Goal: Transaction & Acquisition: Obtain resource

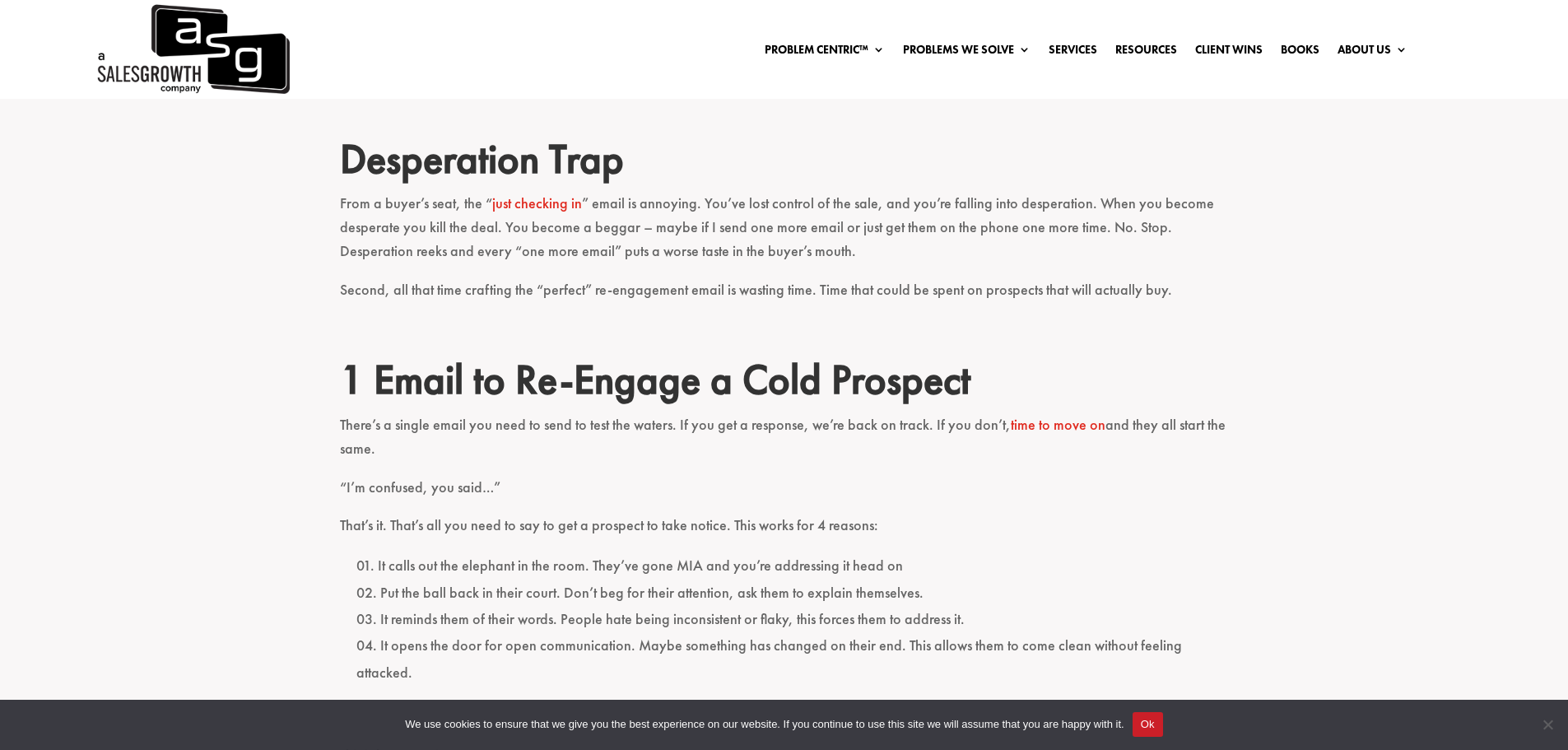
scroll to position [741, 0]
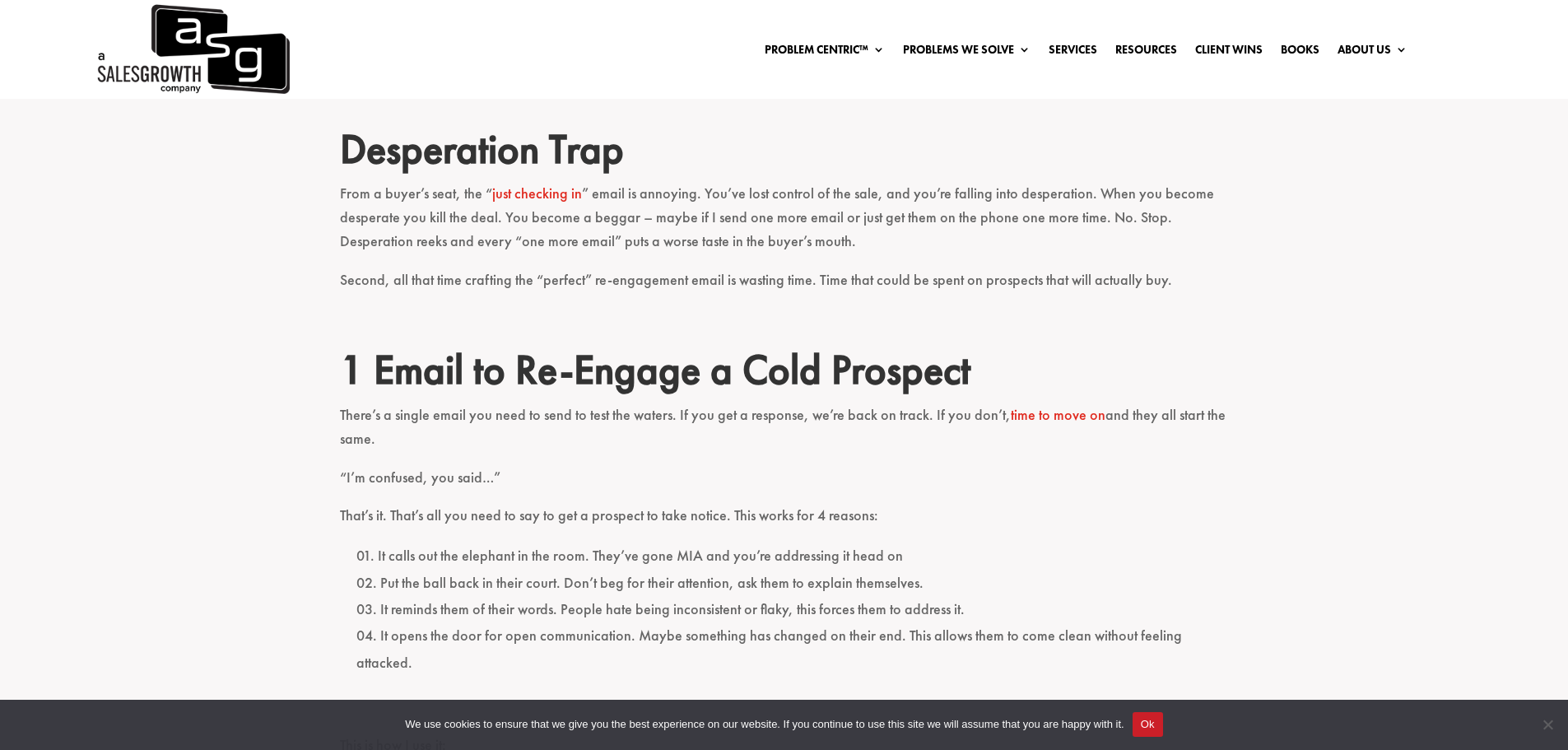
click at [605, 372] on h2 "1 Email to Re-Engage a Cold Prospect" at bounding box center [784, 374] width 889 height 58
click at [820, 263] on p "From a buyer’s seat, the “ just checking in ” email is annoying. You’ve lost co…" at bounding box center [784, 224] width 889 height 85
click at [728, 281] on p "Second, all that time crafting the “perfect” re-engagement email is wasting tim…" at bounding box center [784, 288] width 889 height 39
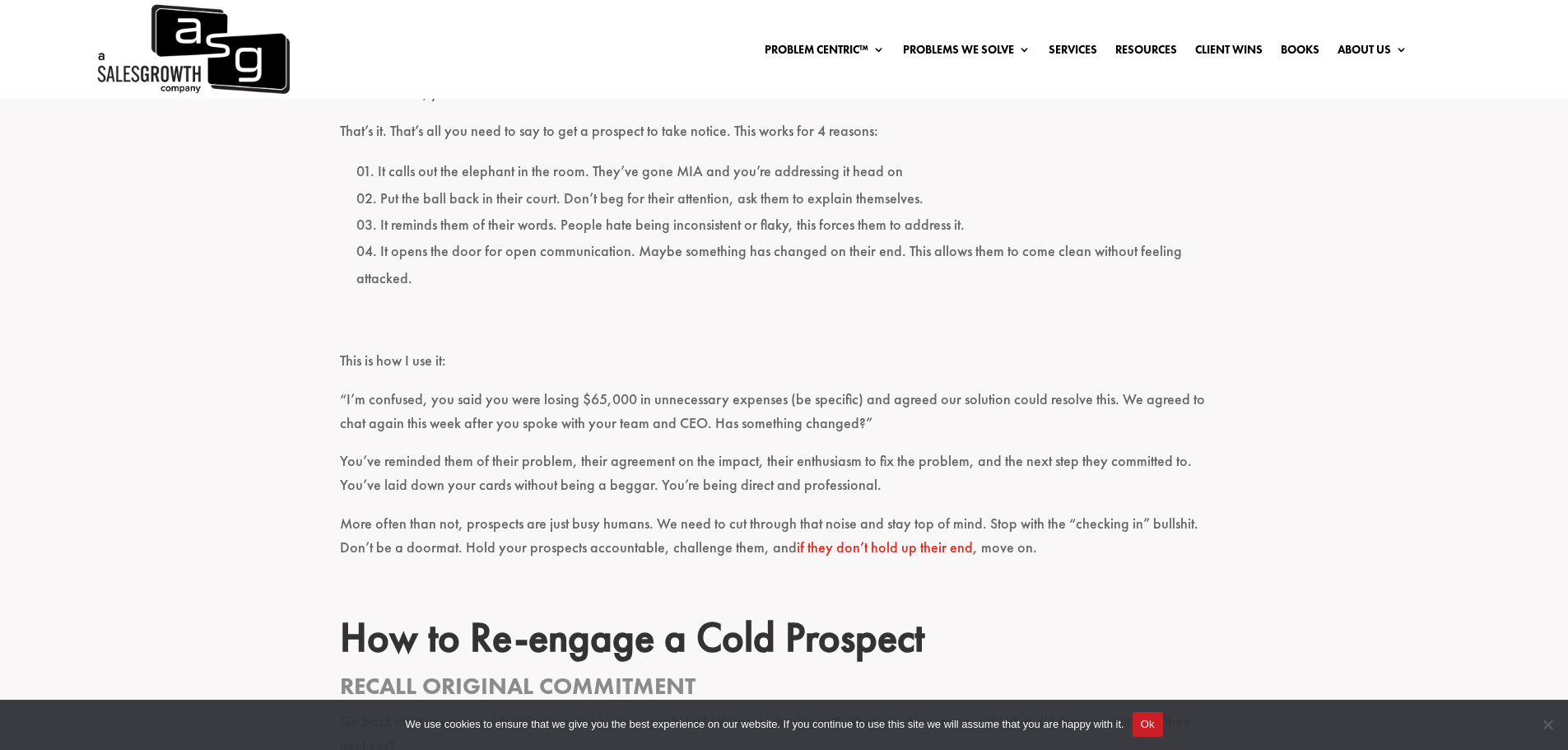
scroll to position [1152, 0]
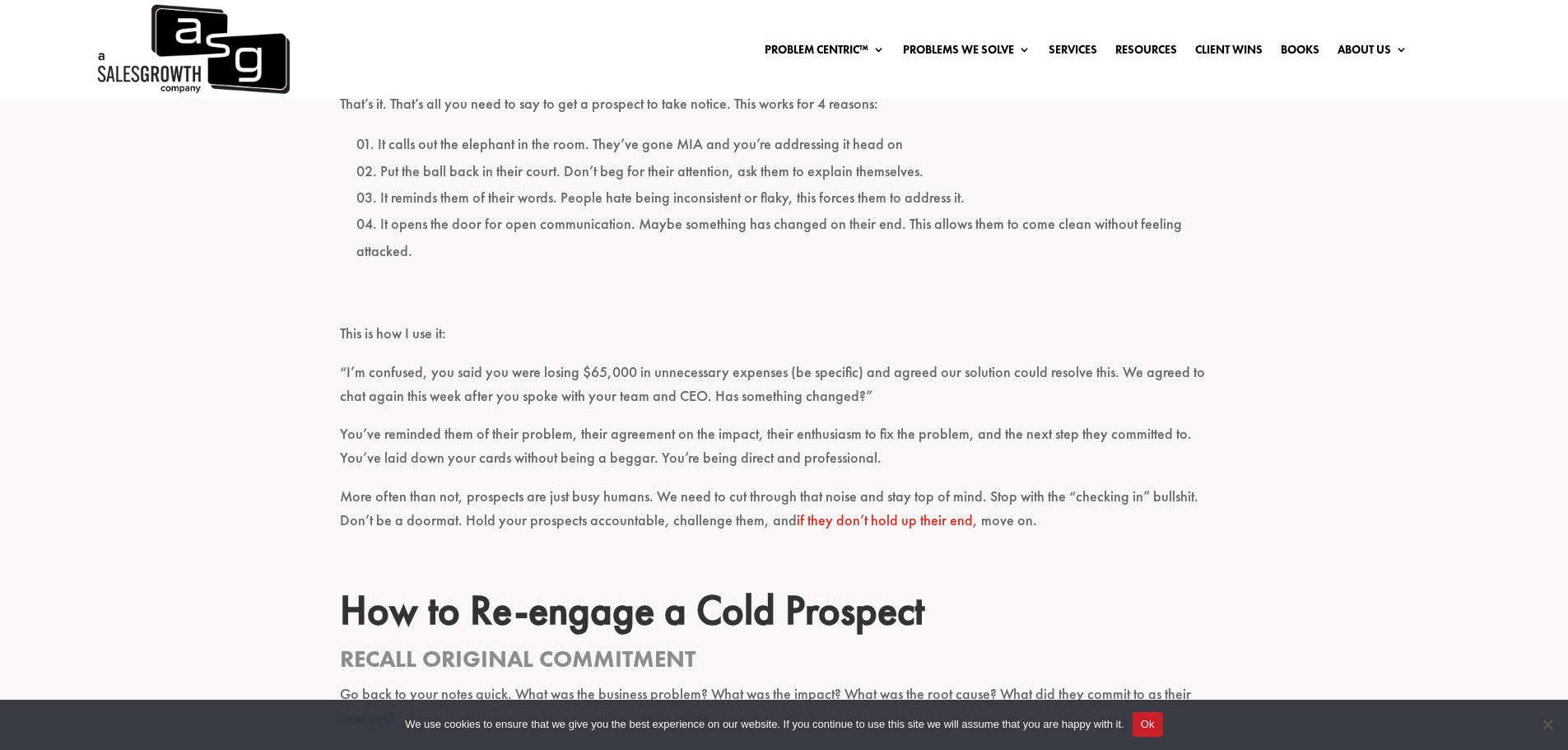
click at [1385, 422] on div "I feel pretty confident in saying one of the most frustrating parts of a seller…" at bounding box center [784, 627] width 1568 height 2400
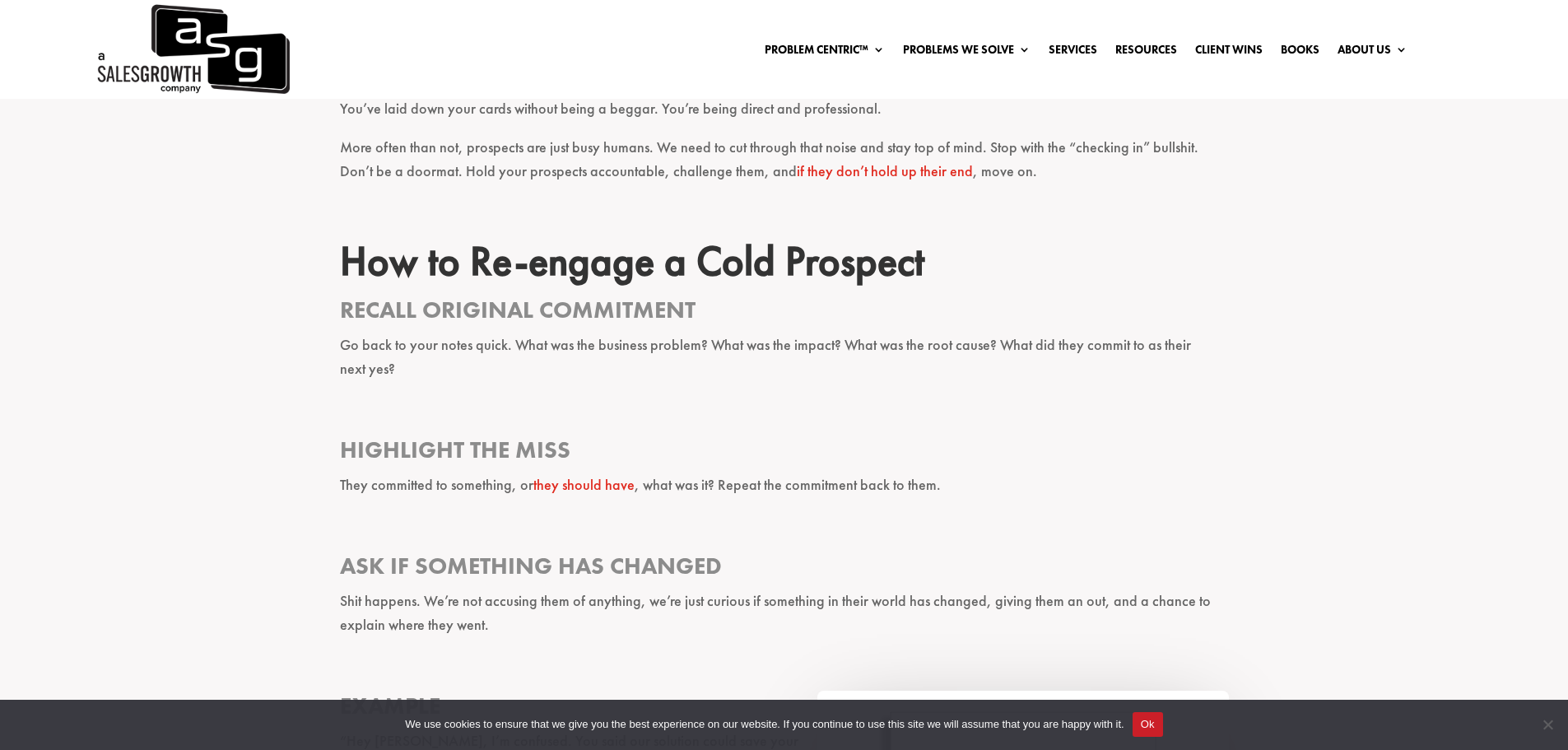
scroll to position [1563, 0]
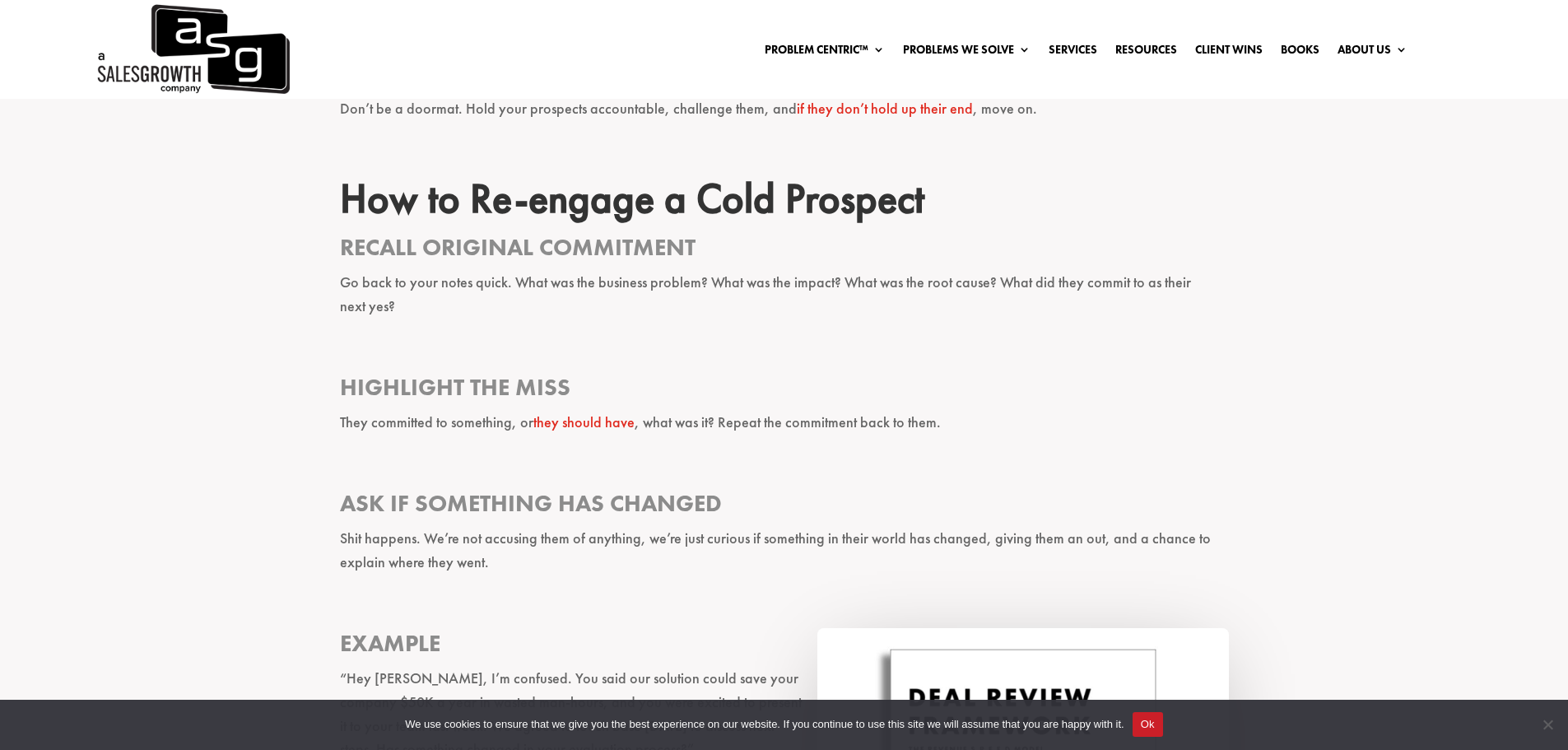
click at [1142, 724] on button "Ok" at bounding box center [1147, 724] width 30 height 25
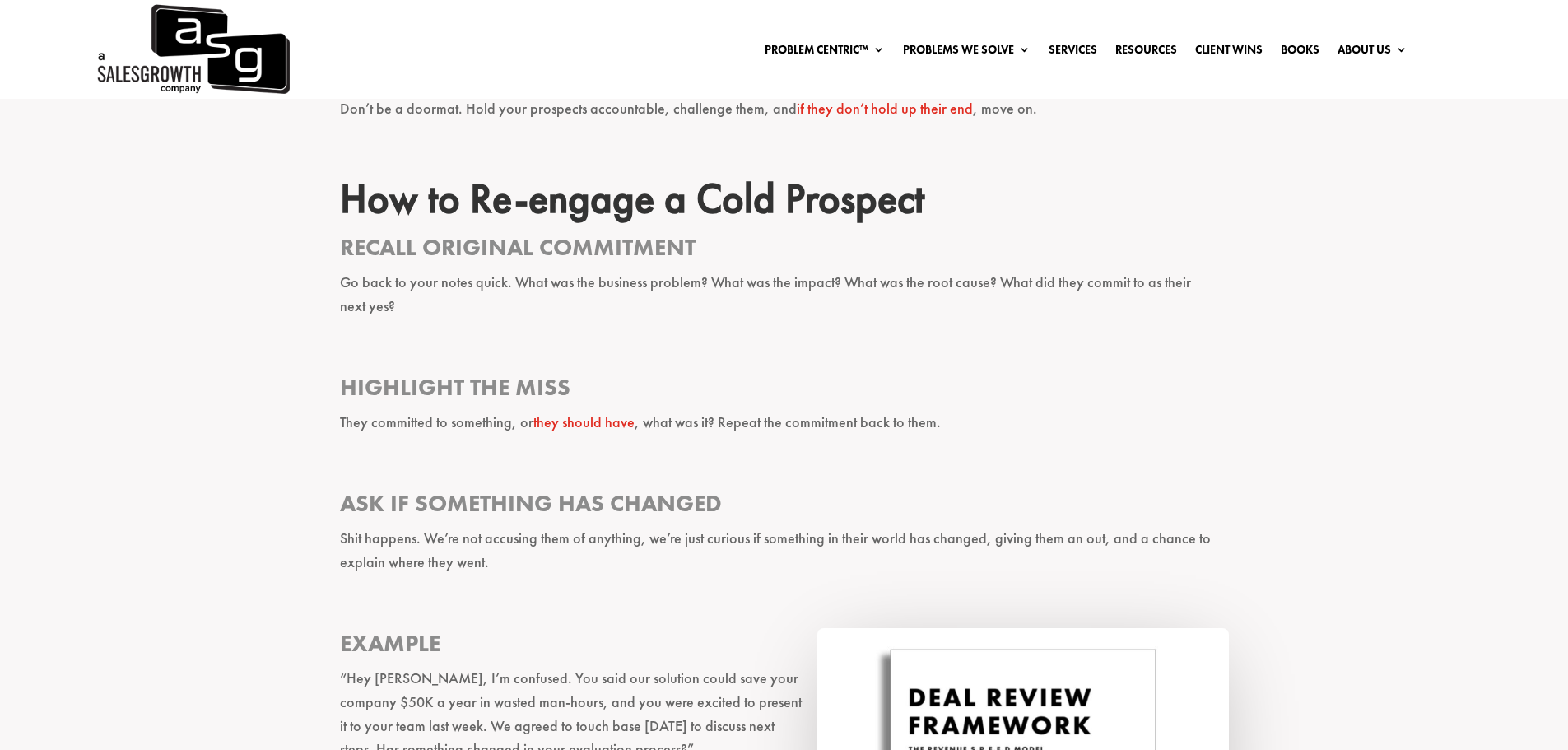
click at [862, 410] on p "They committed to something, or they should have , what was it? Repeat the comm…" at bounding box center [784, 429] width 889 height 39
click at [1137, 339] on p at bounding box center [784, 352] width 889 height 39
click at [932, 372] on h3 "Highlight the Miss" at bounding box center [784, 391] width 889 height 39
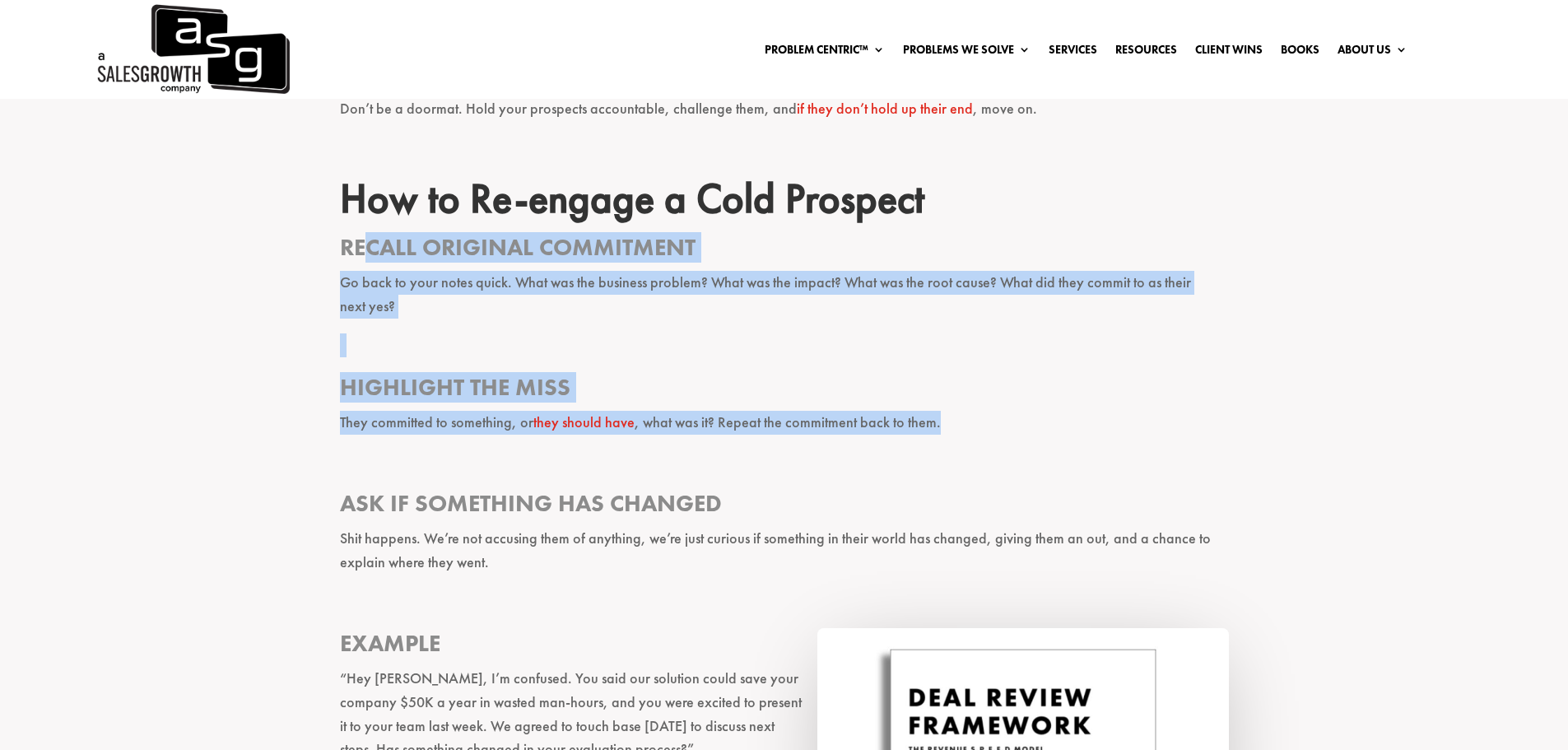
drag, startPoint x: 959, startPoint y: 406, endPoint x: 360, endPoint y: 212, distance: 629.6
click at [360, 212] on div "I feel pretty confident in saying one of the most frustrating parts of a seller…" at bounding box center [784, 184] width 889 height 2293
click at [778, 270] on p "Go back to your notes quick. What was the business problem? What was the impact…" at bounding box center [784, 302] width 889 height 62
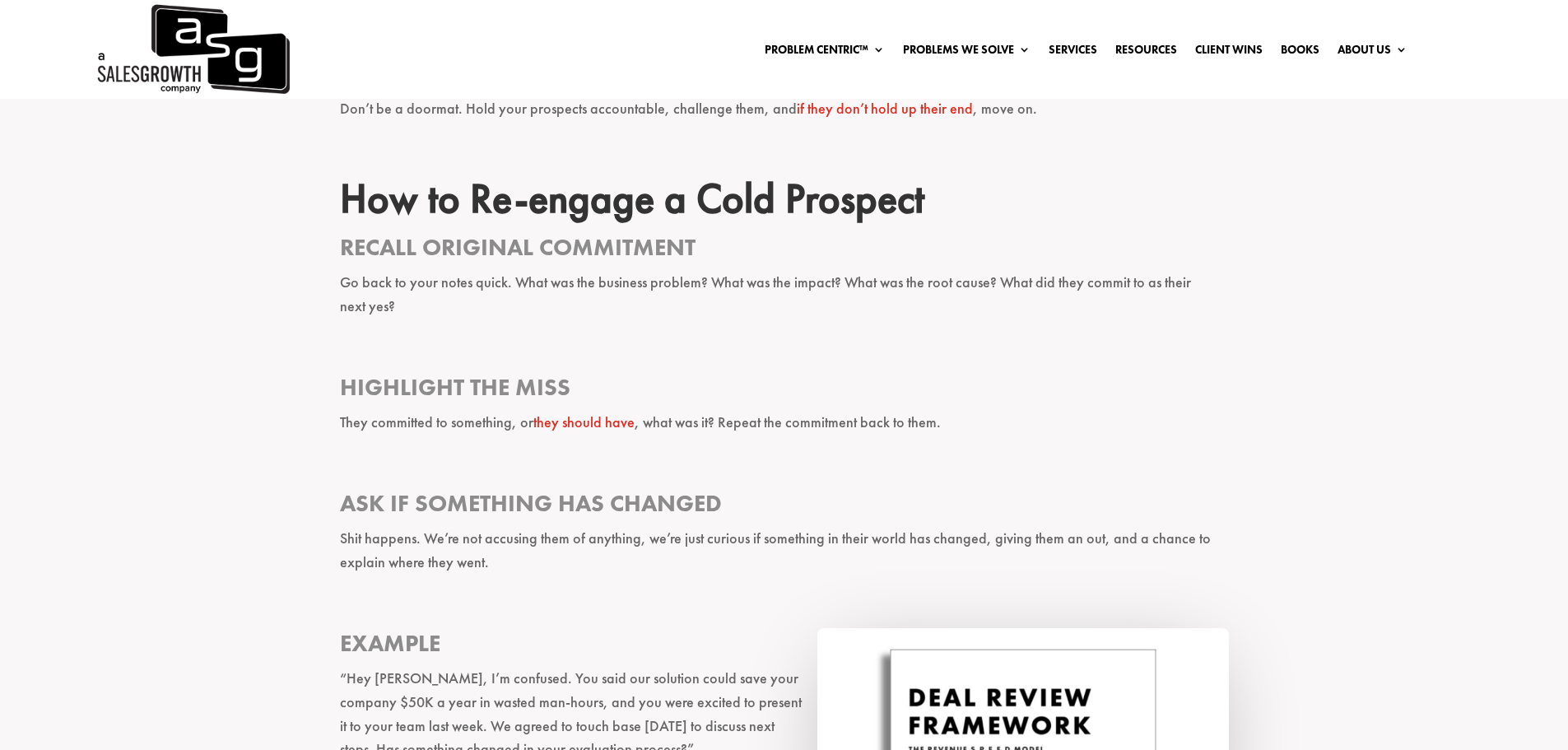
click at [1169, 293] on p "Go back to your notes quick. What was the business problem? What was the impact…" at bounding box center [784, 302] width 889 height 62
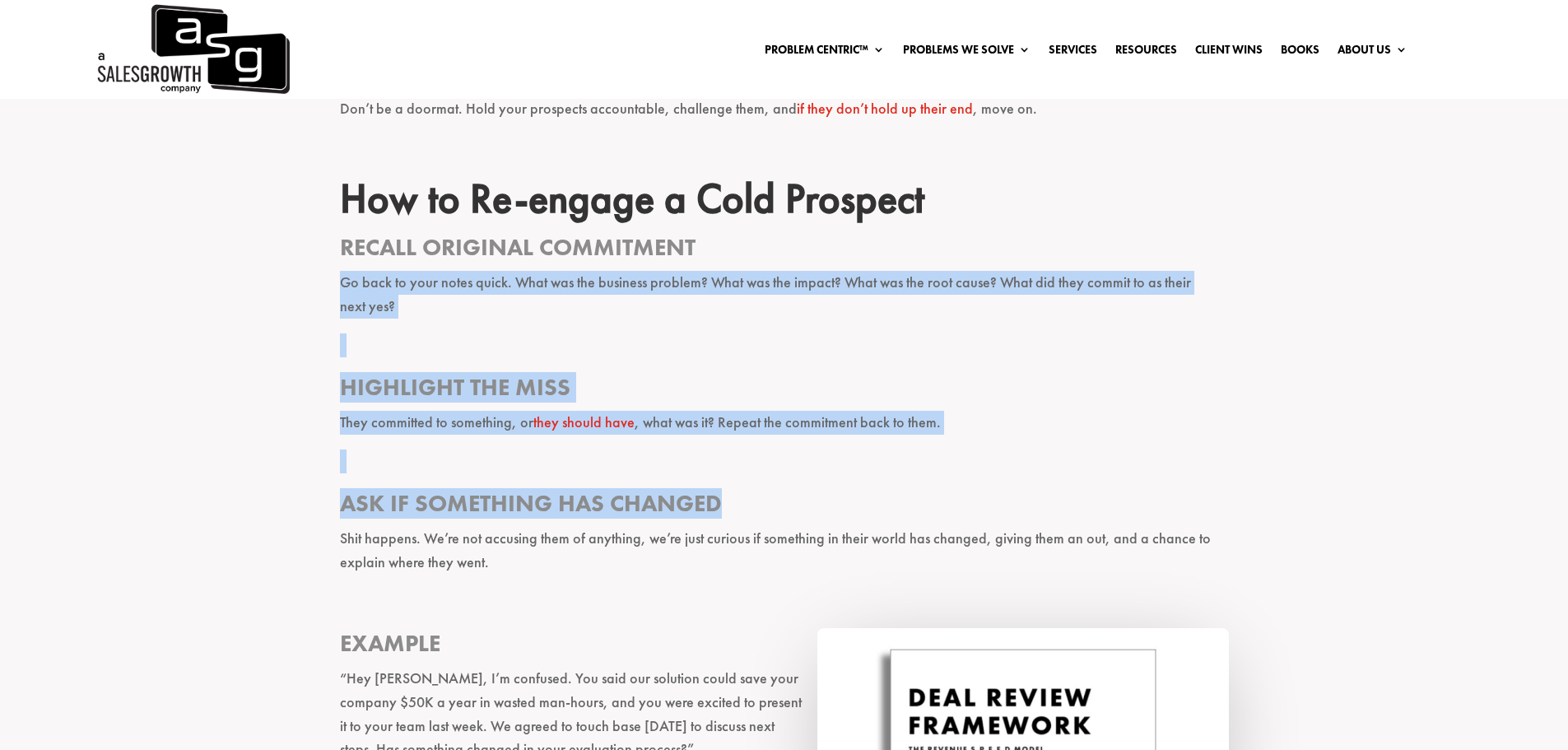
drag, startPoint x: 270, startPoint y: 251, endPoint x: 1071, endPoint y: 491, distance: 836.2
click at [1071, 491] on div "I feel pretty confident in saying one of the most frustrating parts of a seller…" at bounding box center [784, 216] width 1568 height 2400
click at [1071, 491] on h3 "Ask if Something has Changed" at bounding box center [784, 507] width 889 height 39
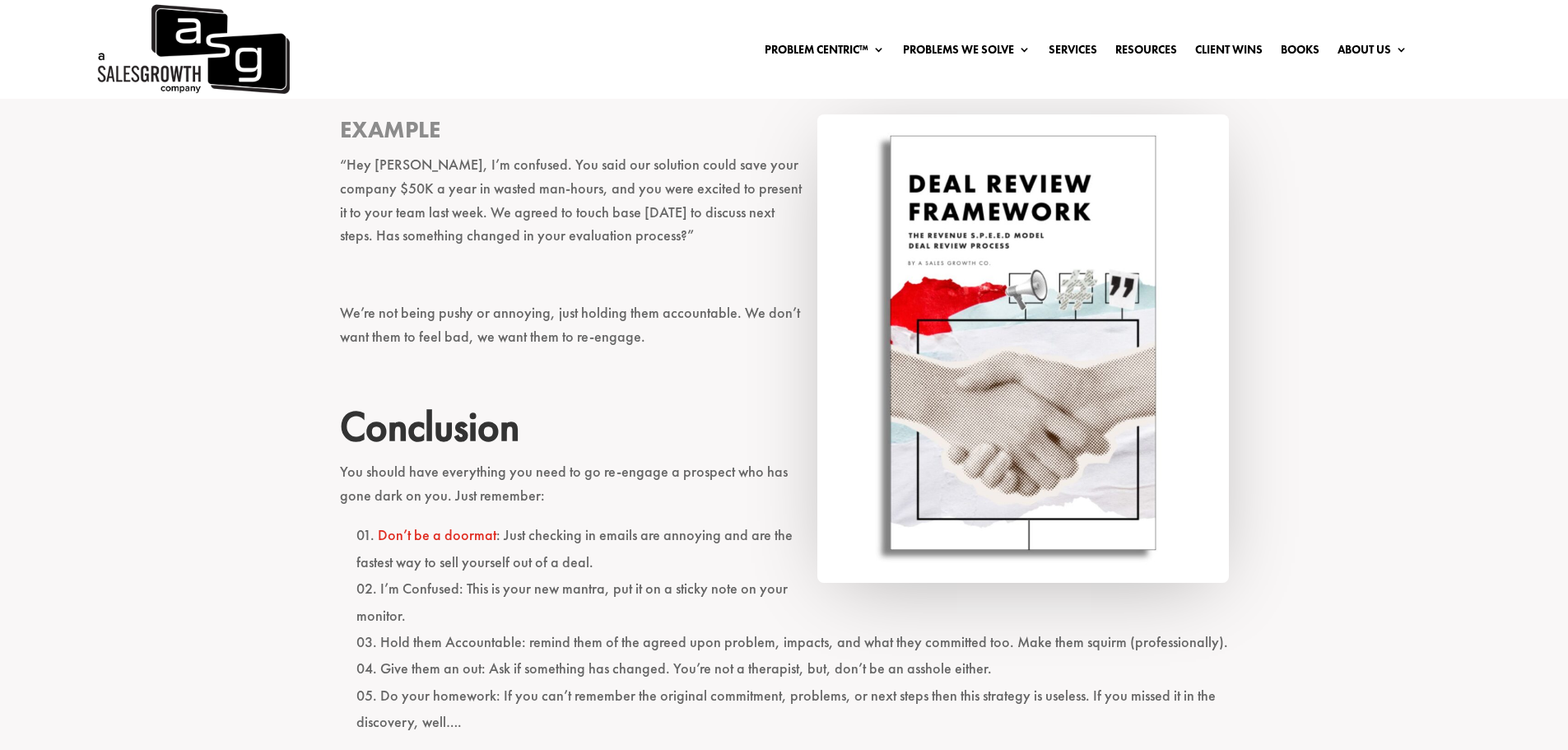
scroll to position [2139, 0]
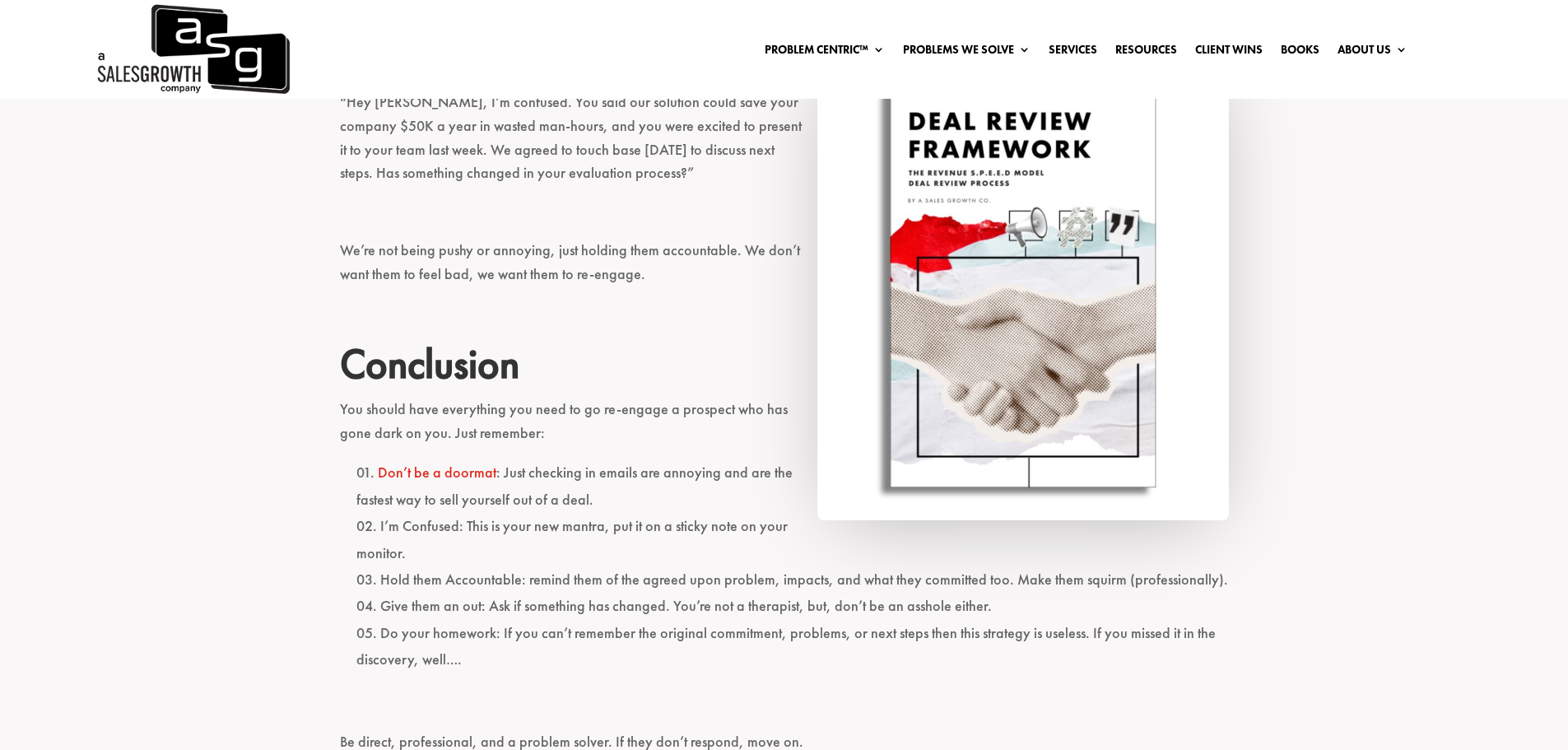
click at [647, 301] on p at bounding box center [784, 320] width 889 height 39
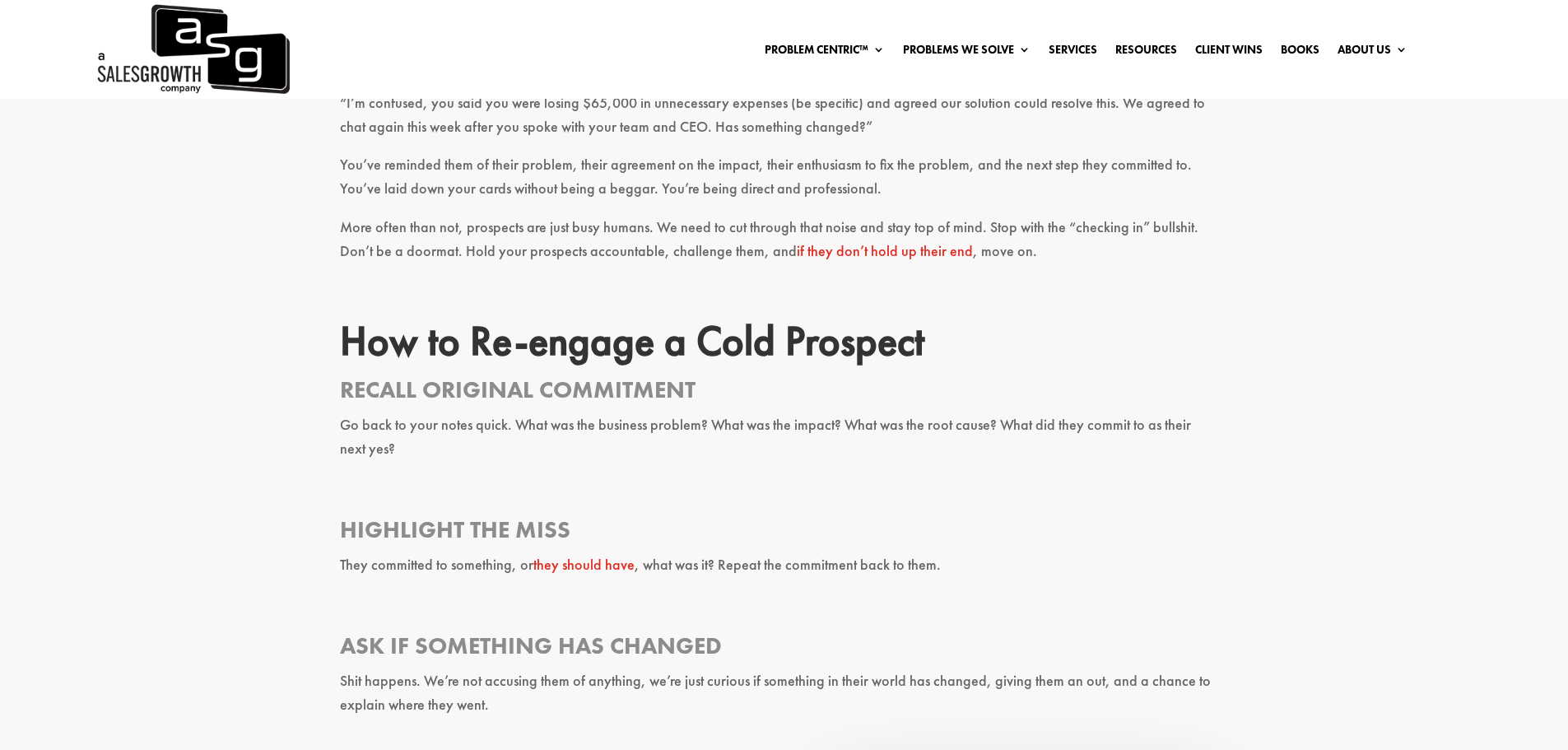
scroll to position [1399, 0]
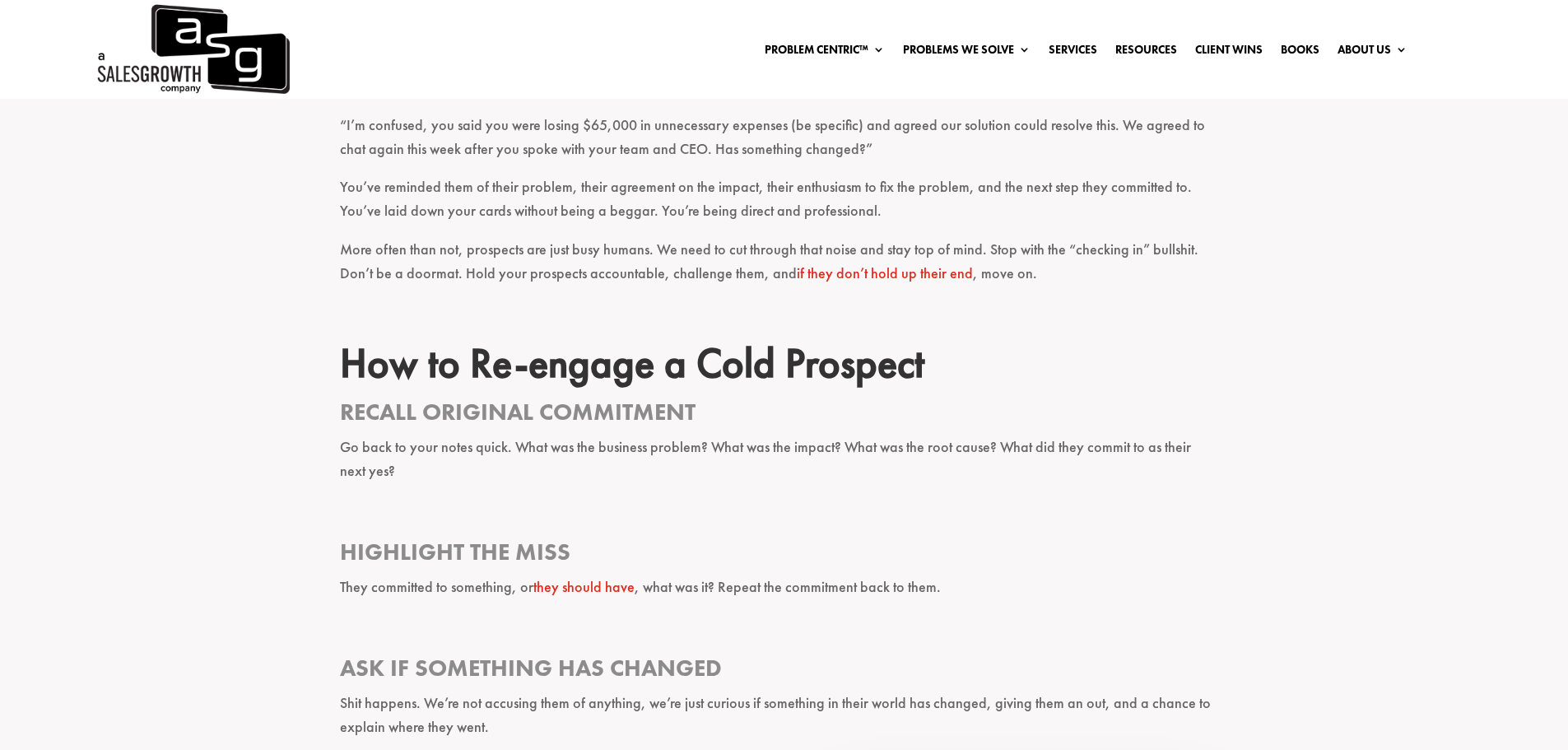
click at [1197, 307] on p at bounding box center [784, 320] width 889 height 39
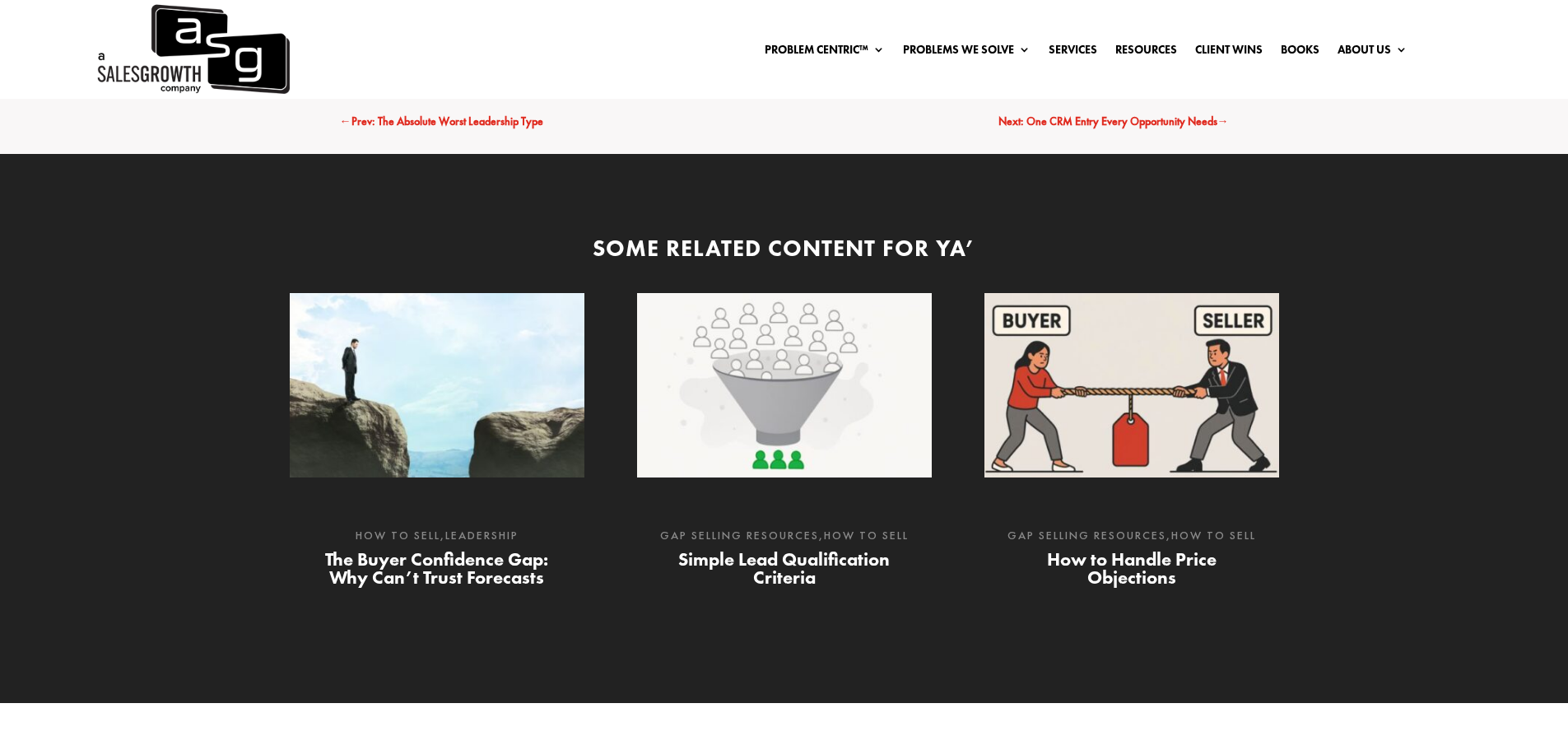
scroll to position [2715, 0]
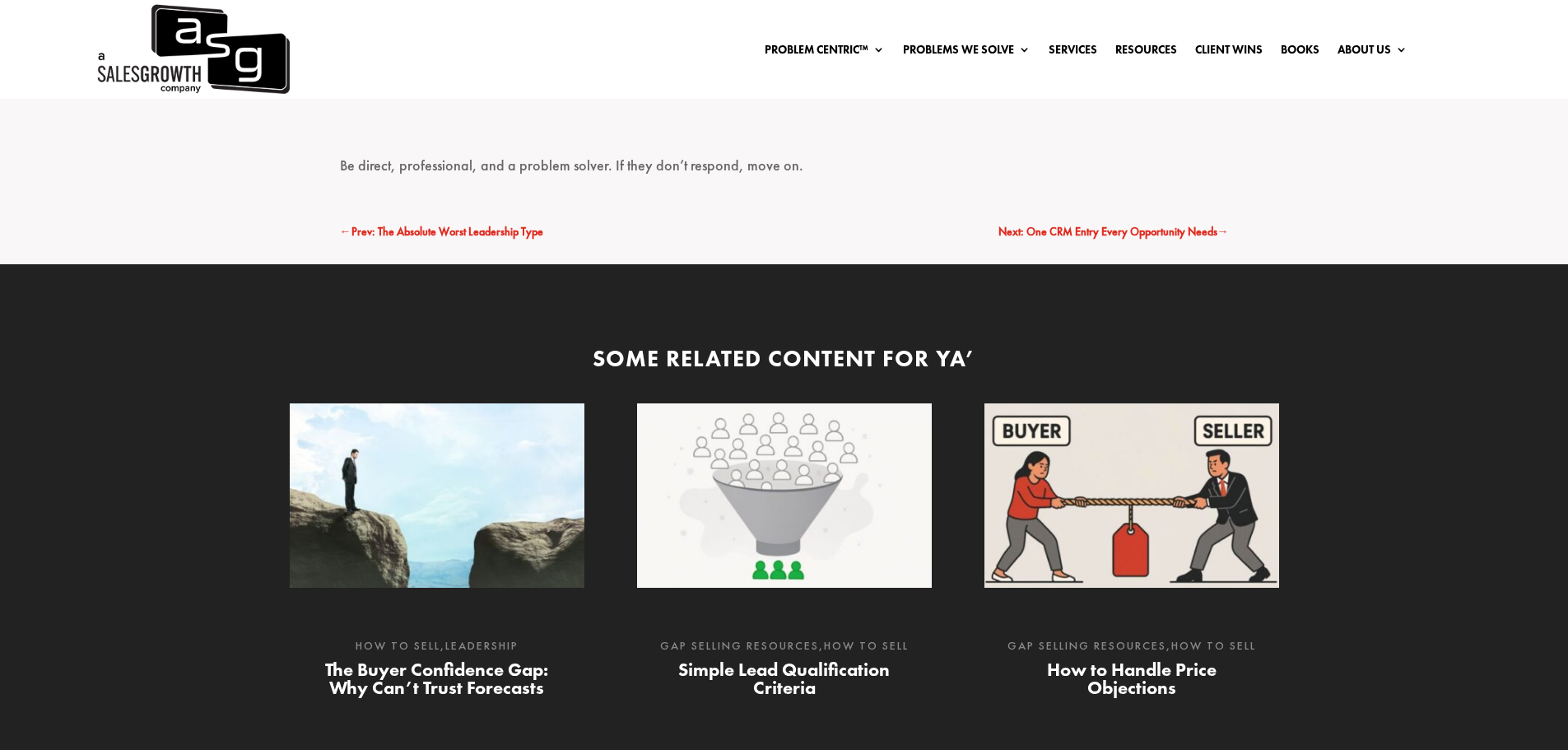
click at [1187, 493] on img at bounding box center [1131, 495] width 294 height 184
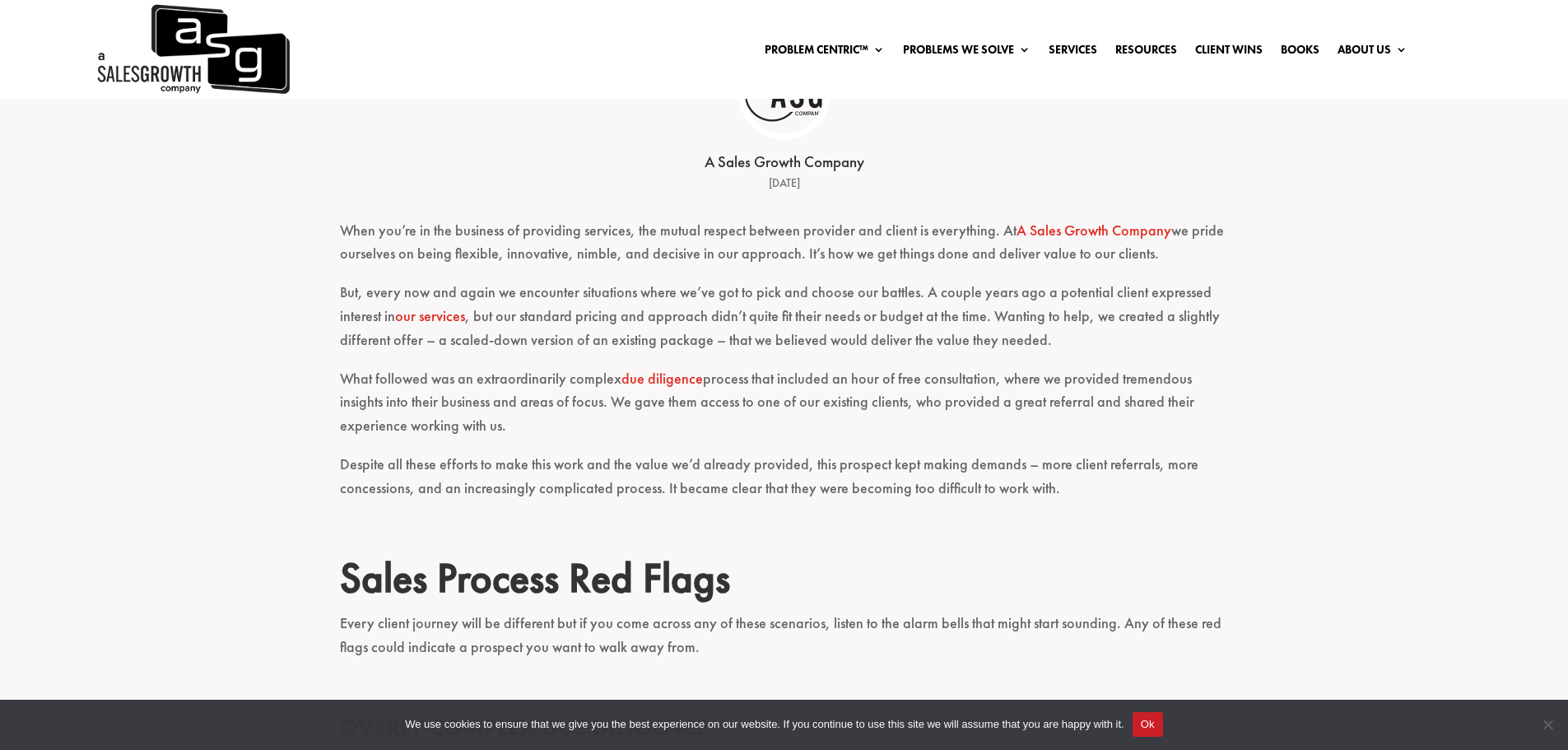
scroll to position [411, 0]
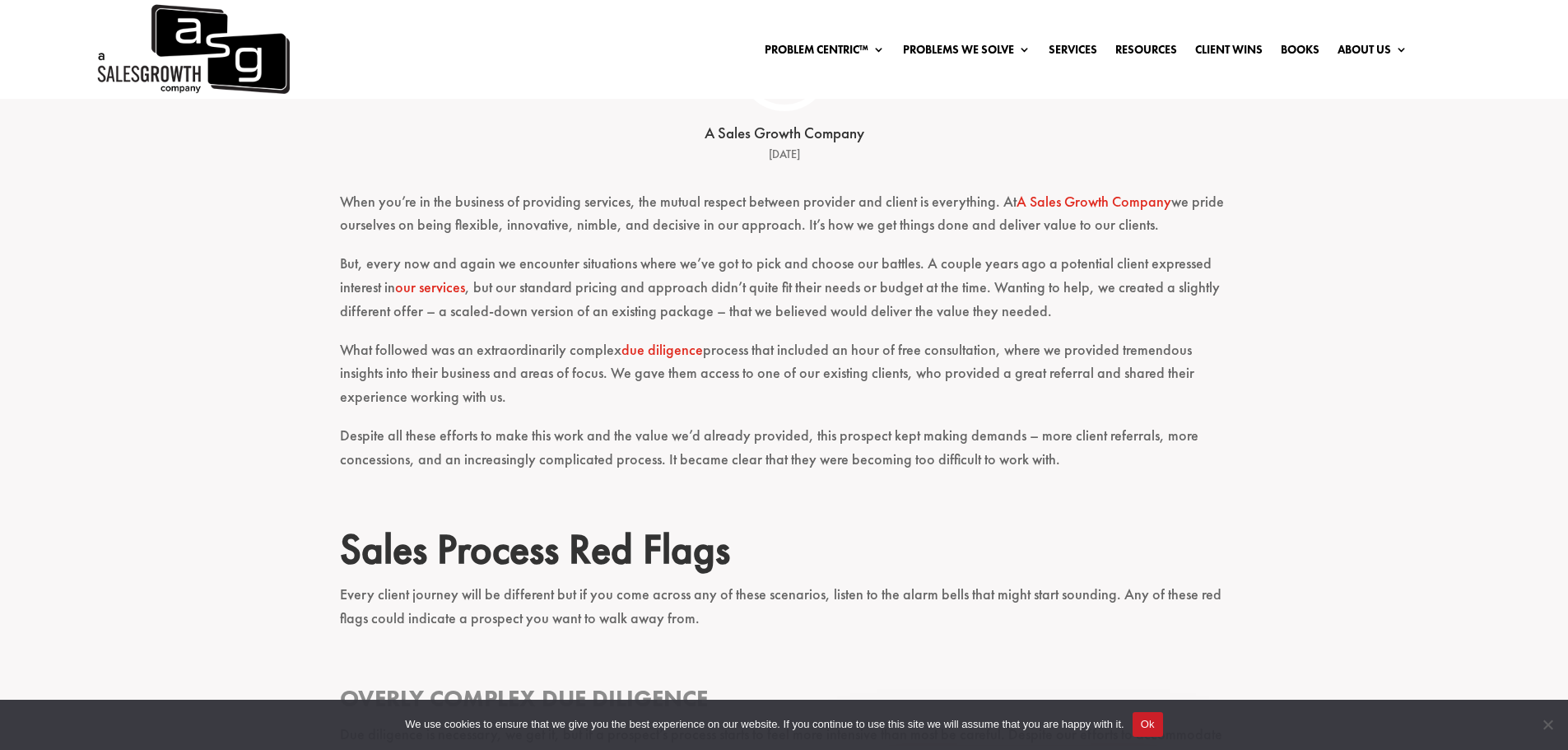
click at [1141, 725] on button "Ok" at bounding box center [1147, 724] width 30 height 25
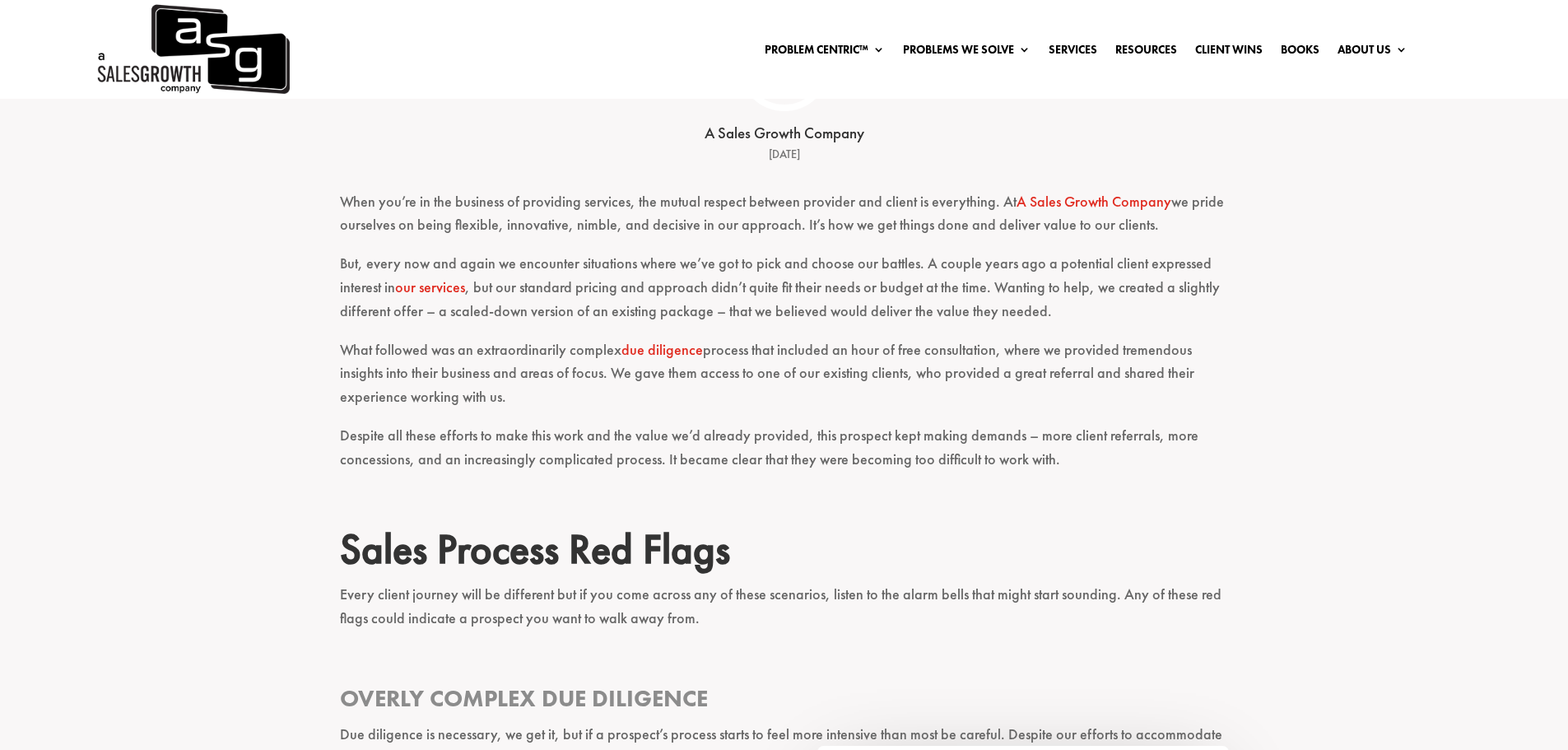
click at [1064, 531] on h2 "Sales Process Red Flags" at bounding box center [784, 552] width 889 height 58
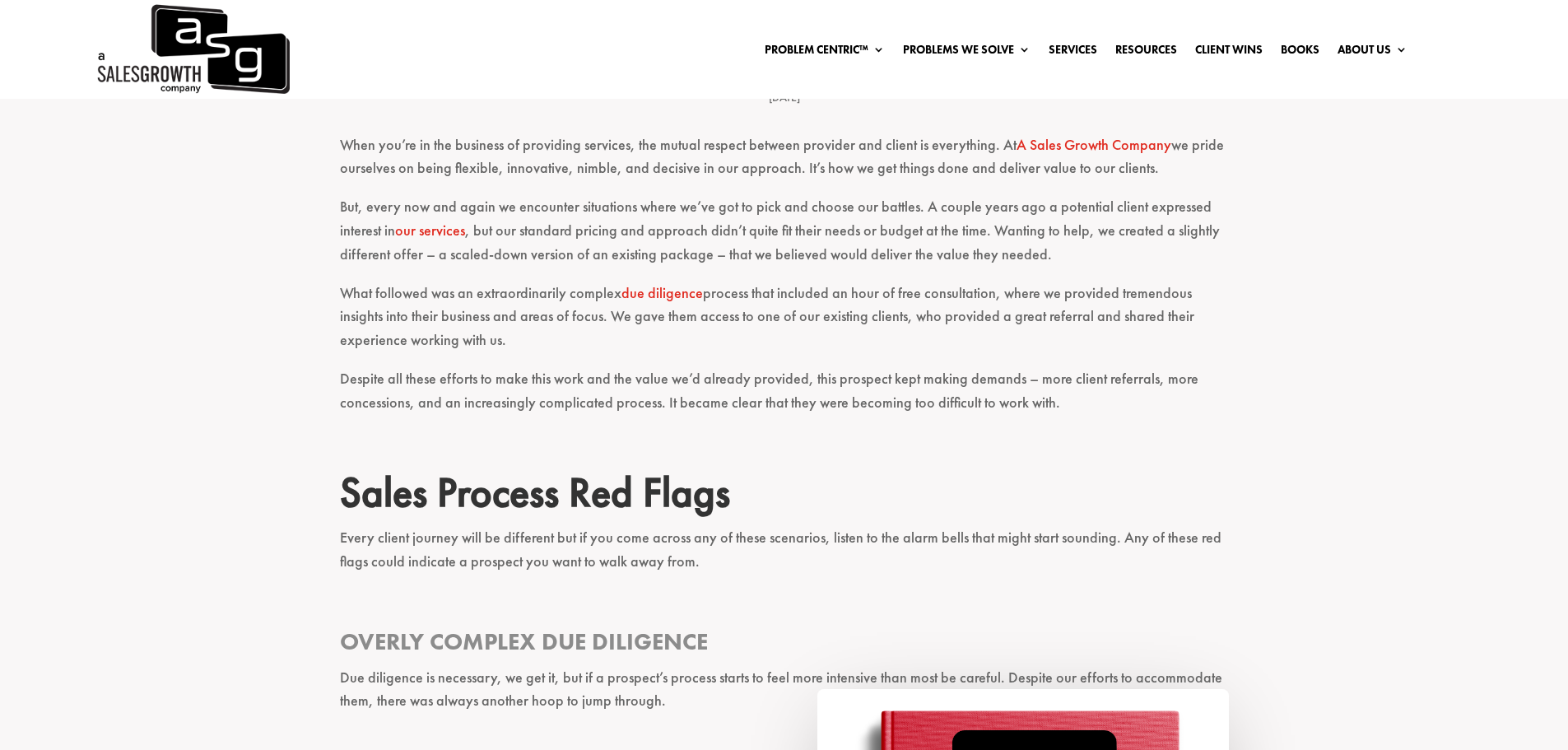
scroll to position [494, 0]
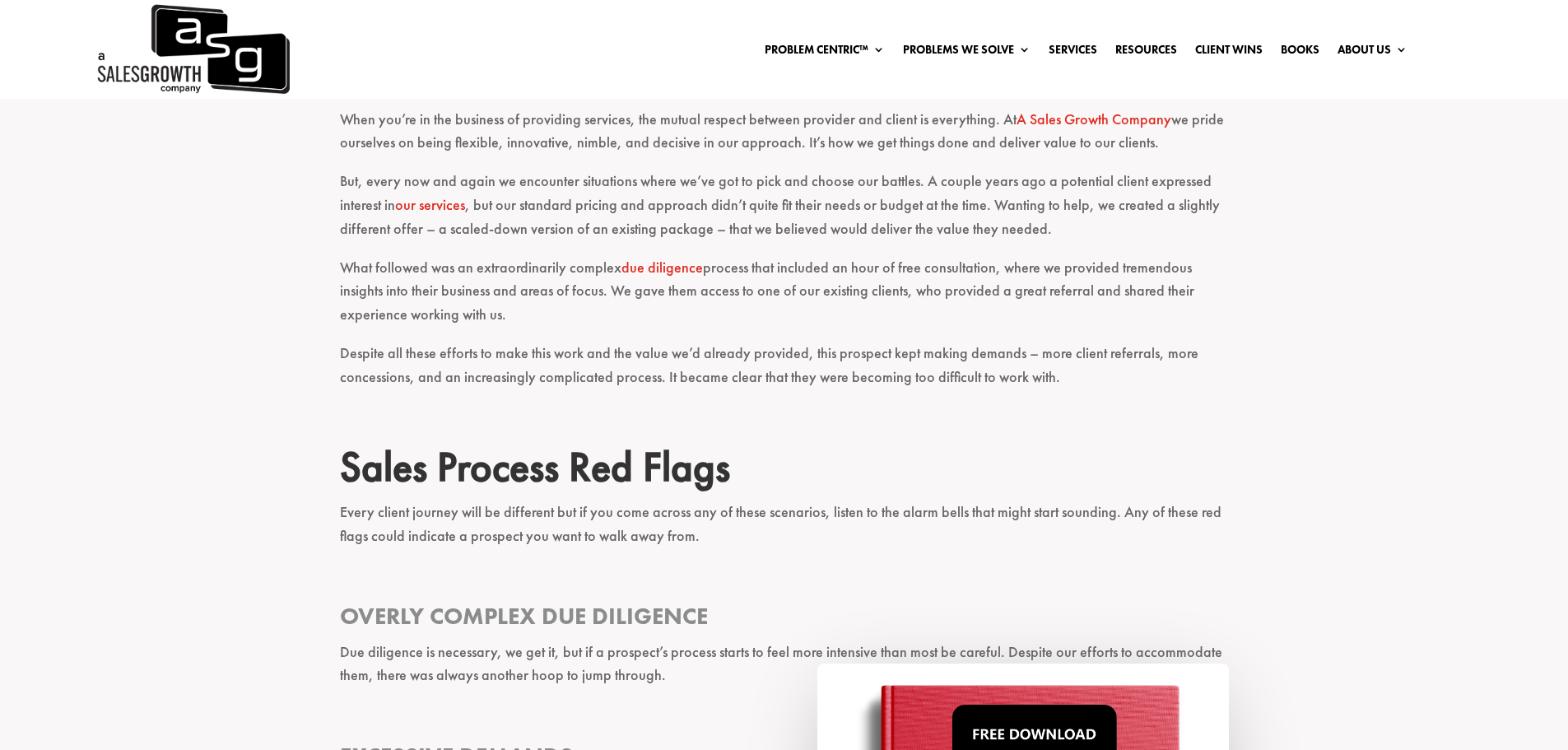
click at [1033, 349] on p "Despite all these efforts to make this work and the value we’d already provided…" at bounding box center [784, 373] width 889 height 62
click at [1286, 353] on div "When you’re in the business of providing services, the mutual respect between p…" at bounding box center [784, 652] width 1568 height 1133
click at [1282, 328] on div "When you’re in the business of providing services, the mutual respect between p…" at bounding box center [784, 652] width 1568 height 1133
click at [1300, 307] on div "When you’re in the business of providing services, the mutual respect between p…" at bounding box center [784, 652] width 1568 height 1133
click at [1426, 305] on div "When you’re in the business of providing services, the mutual respect between p…" at bounding box center [784, 652] width 1568 height 1133
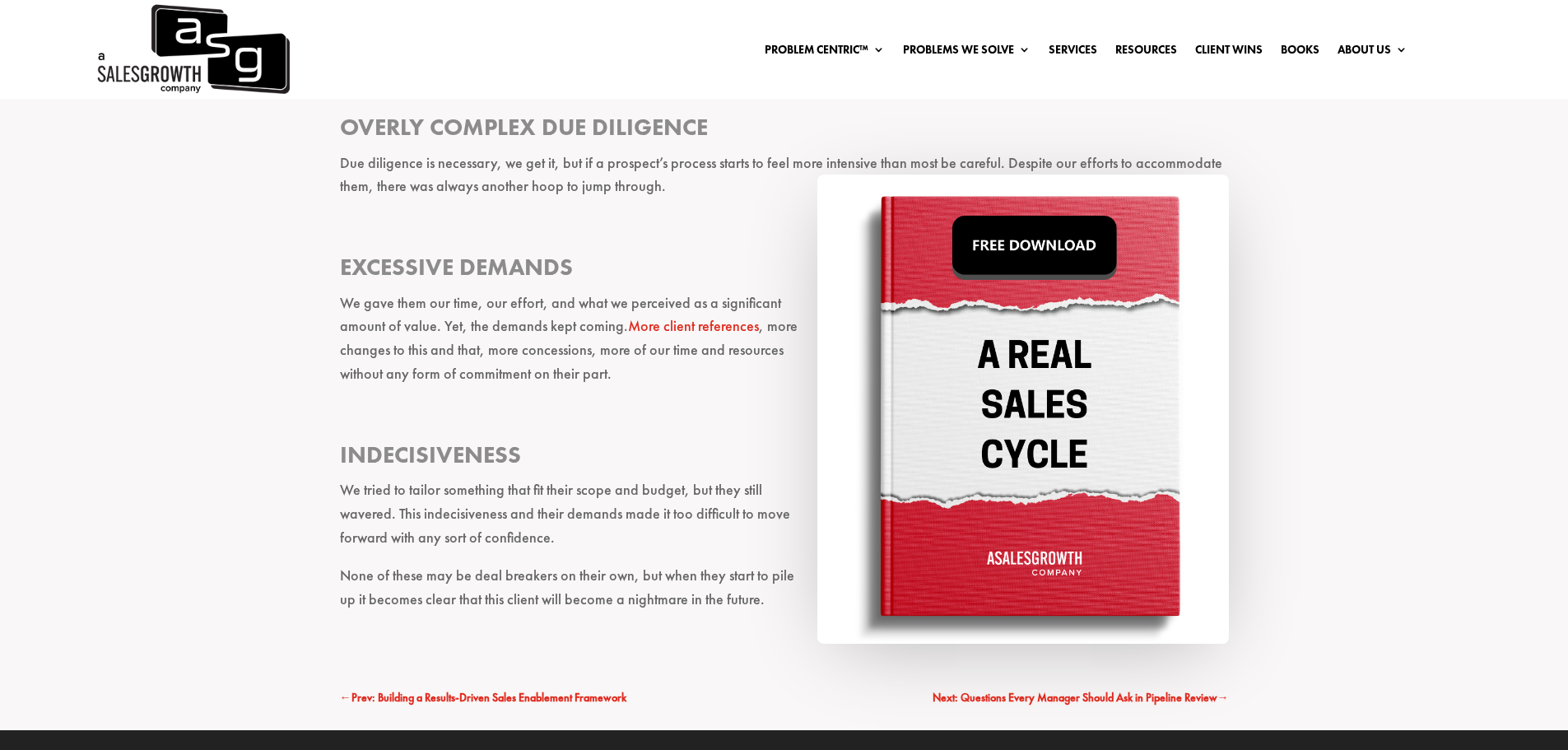
scroll to position [1070, 0]
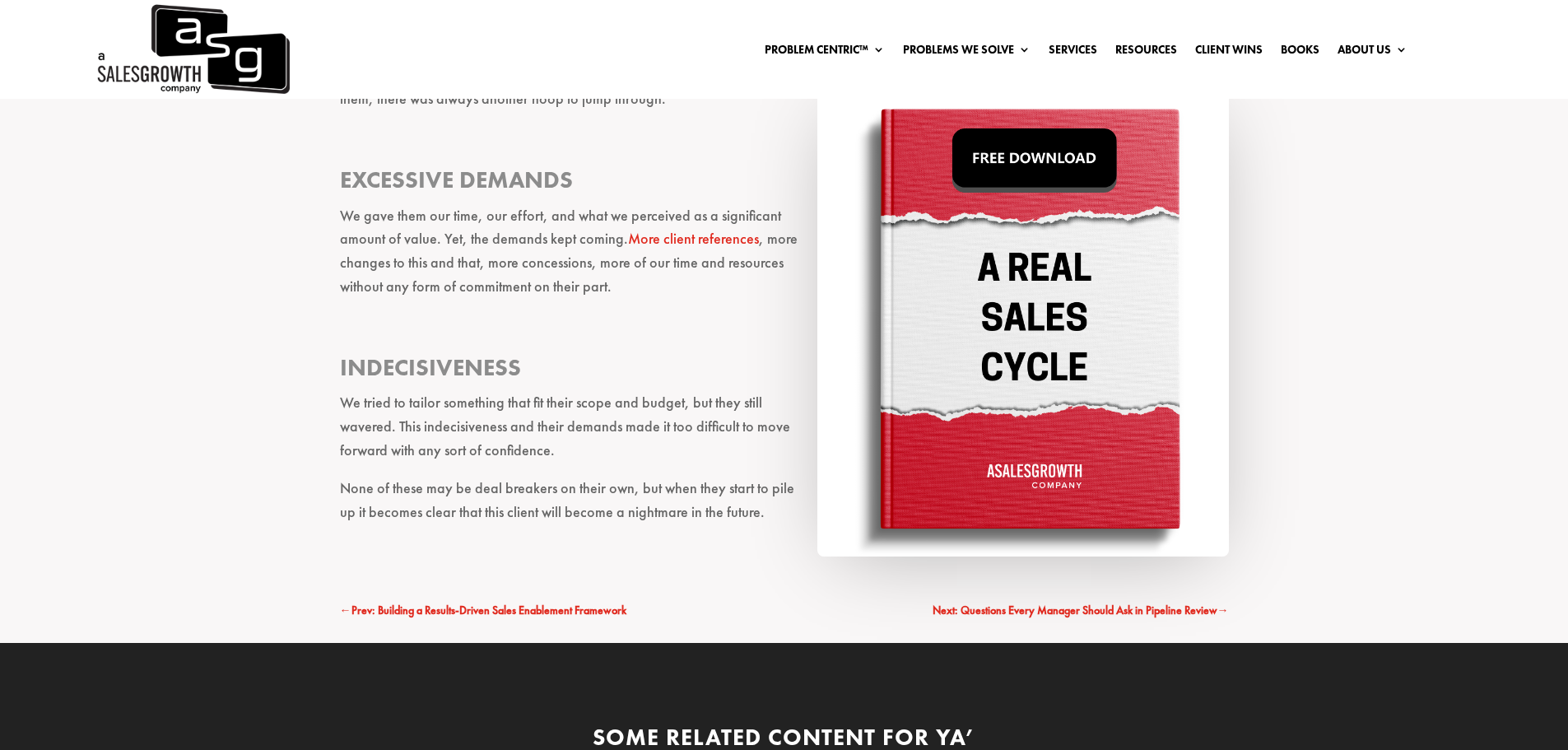
click at [1147, 607] on span "Next: Questions Every Manager Should Ask in Pipeline Review" at bounding box center [1074, 610] width 285 height 15
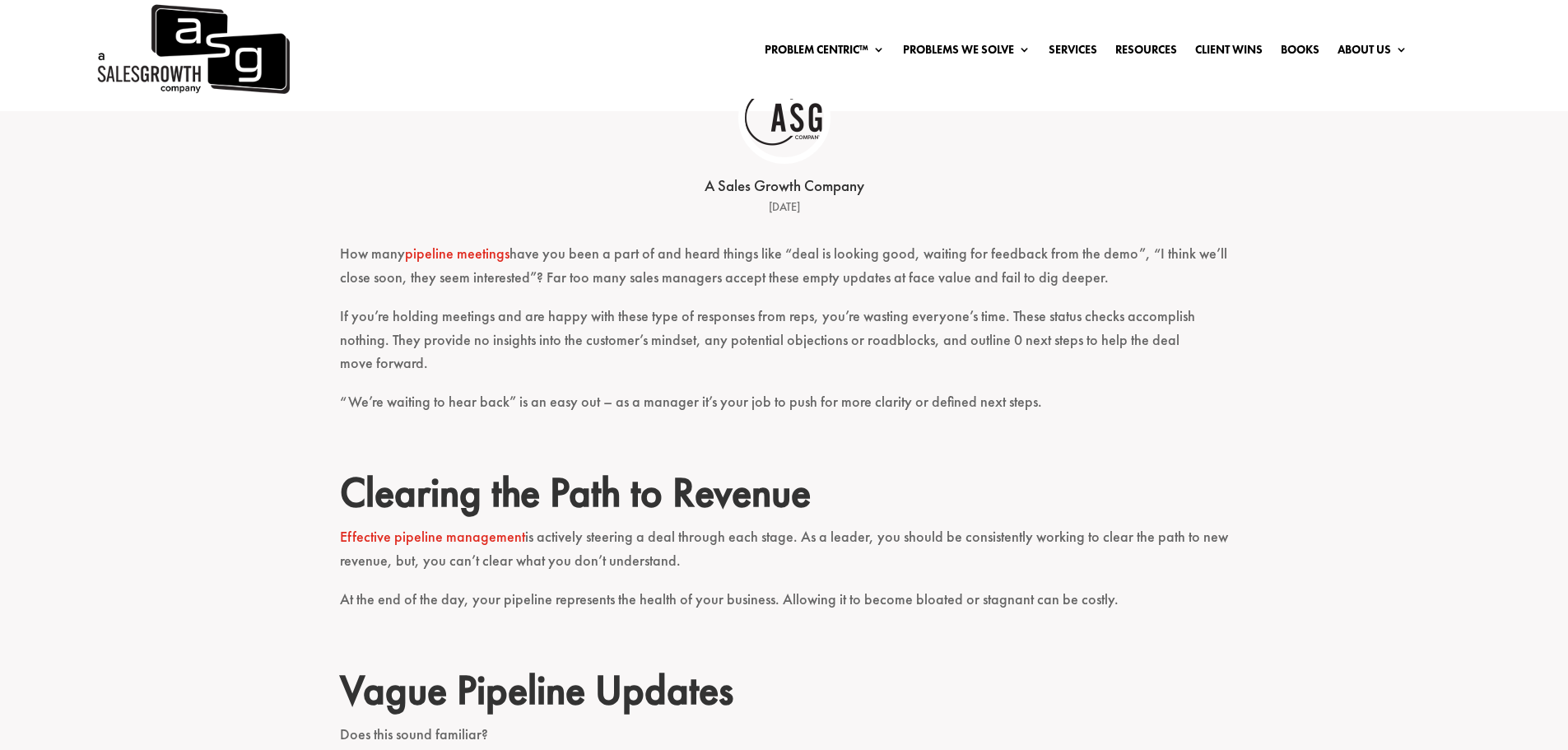
scroll to position [411, 0]
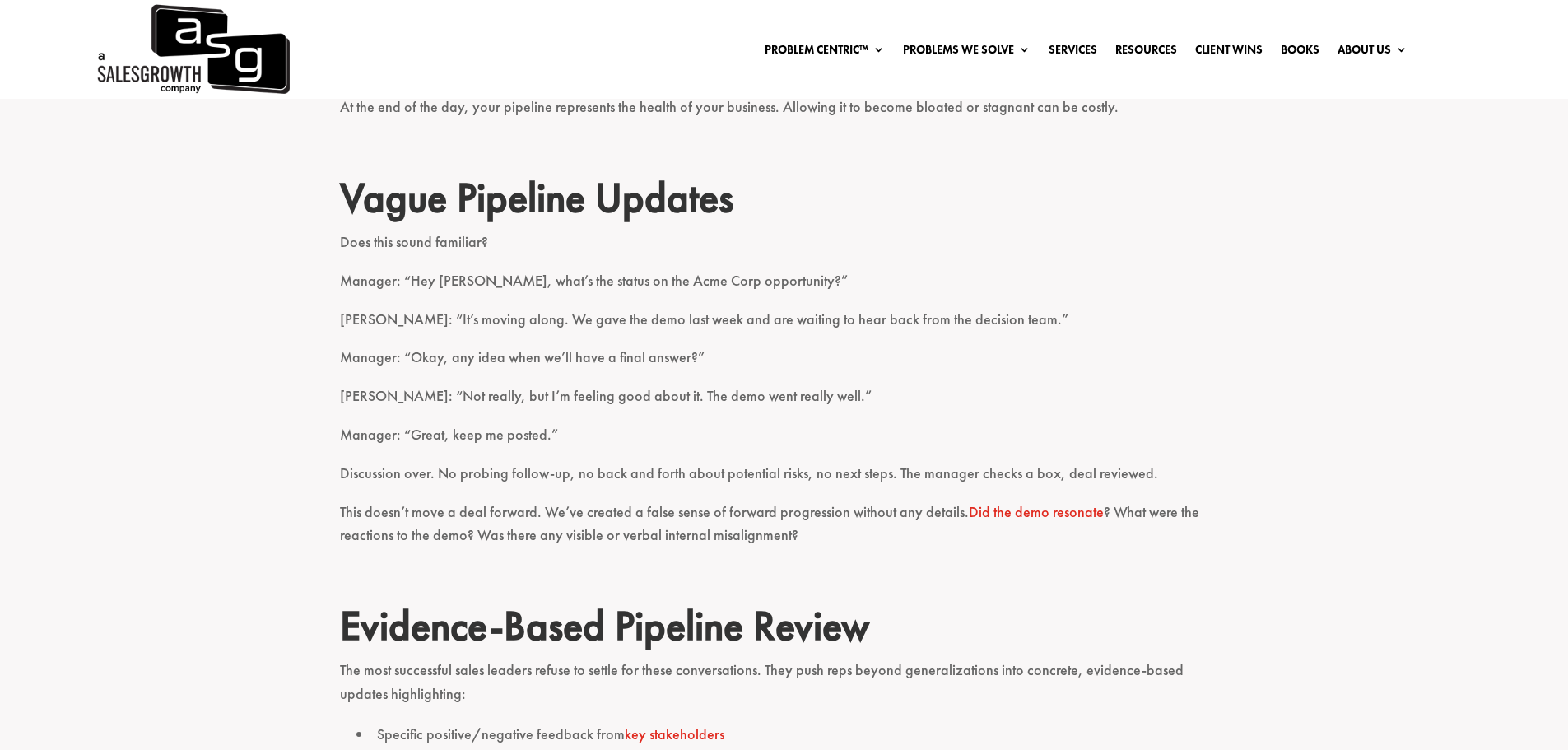
scroll to position [905, 0]
click at [1102, 387] on p "Bob: “Not really, but I’m feeling good about it. The demo went really well.”" at bounding box center [784, 402] width 889 height 39
click at [1343, 376] on div "How many pipeline meetings have you been a part of and heard things like “deal …" at bounding box center [784, 720] width 1568 height 1986
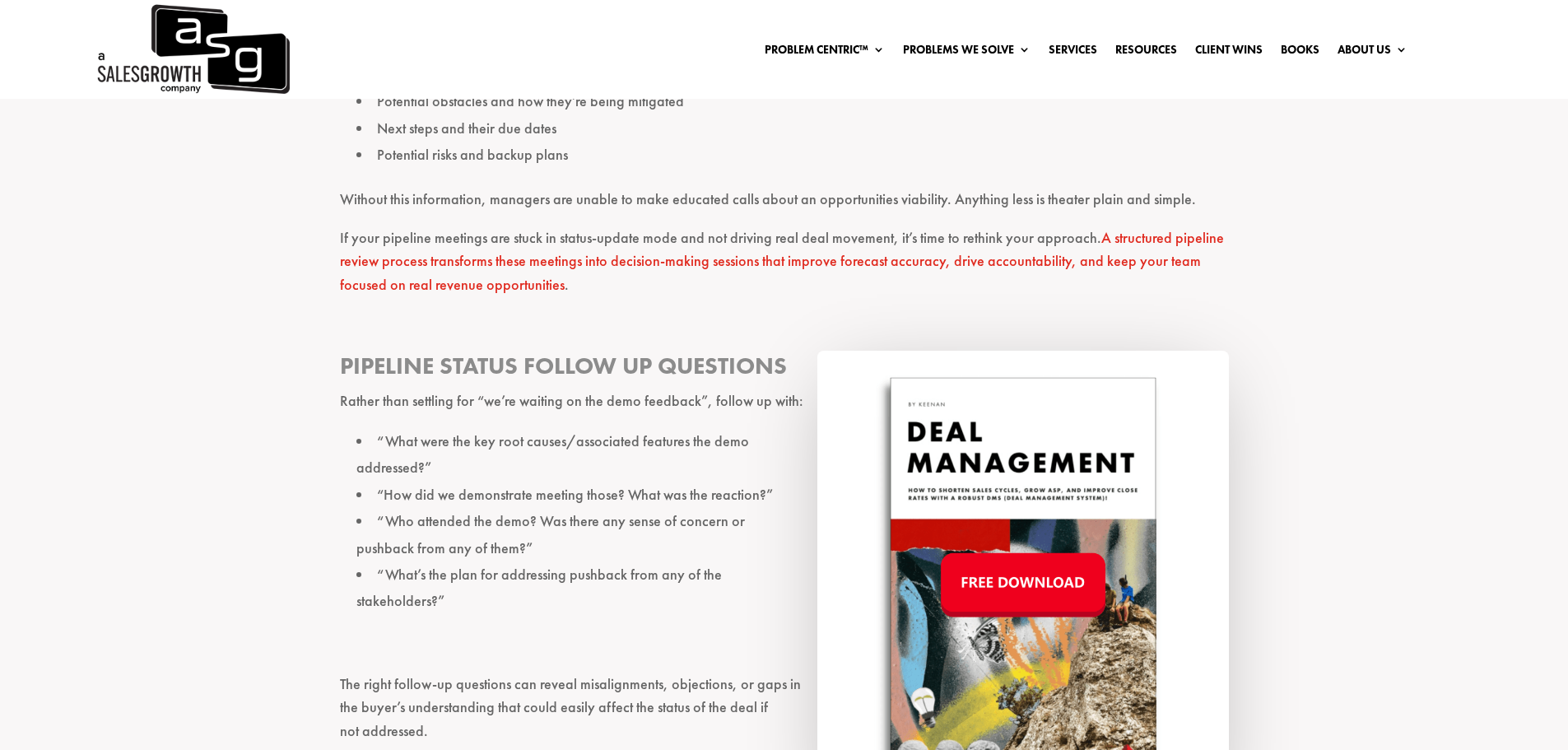
scroll to position [1810, 0]
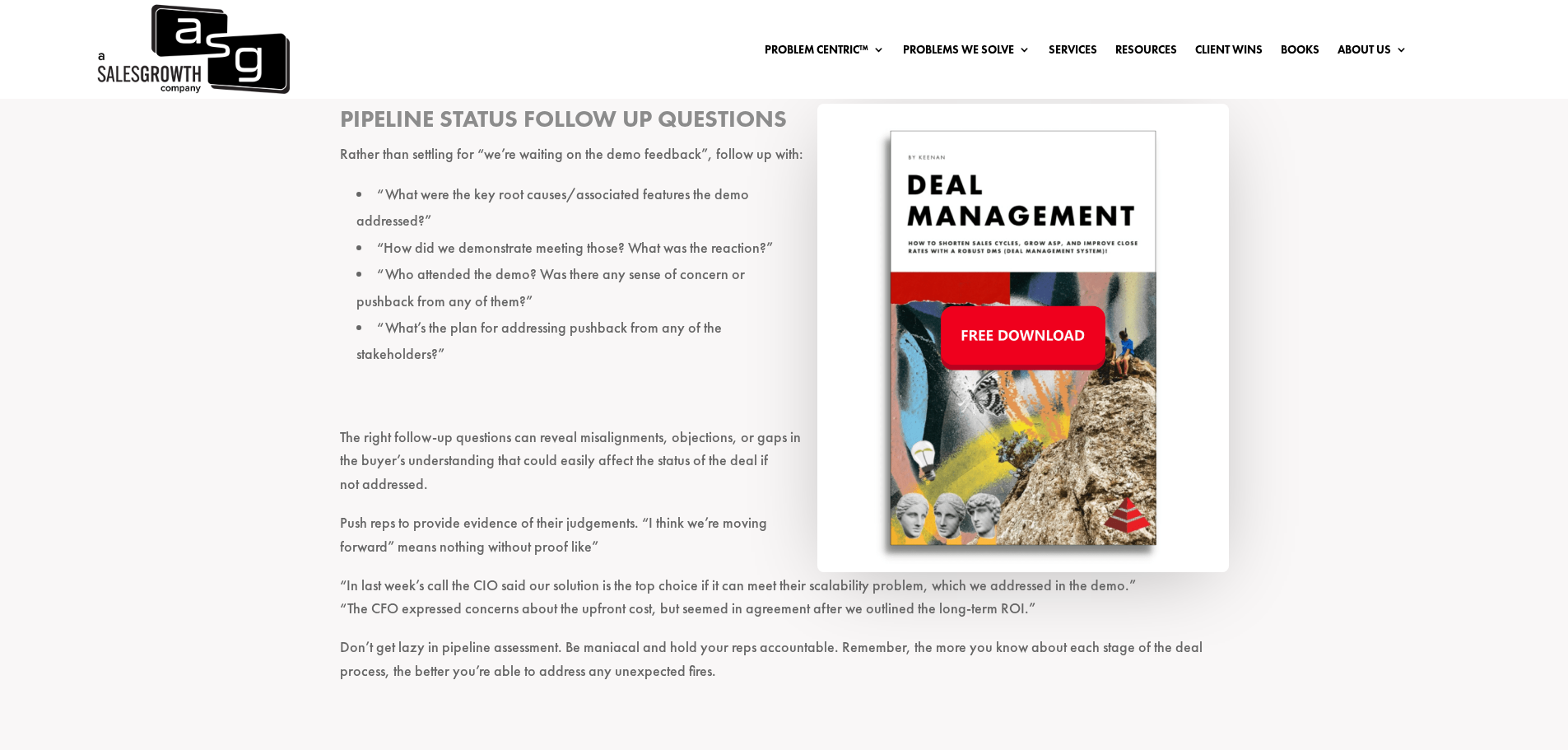
click at [1023, 337] on img at bounding box center [1022, 339] width 411 height 469
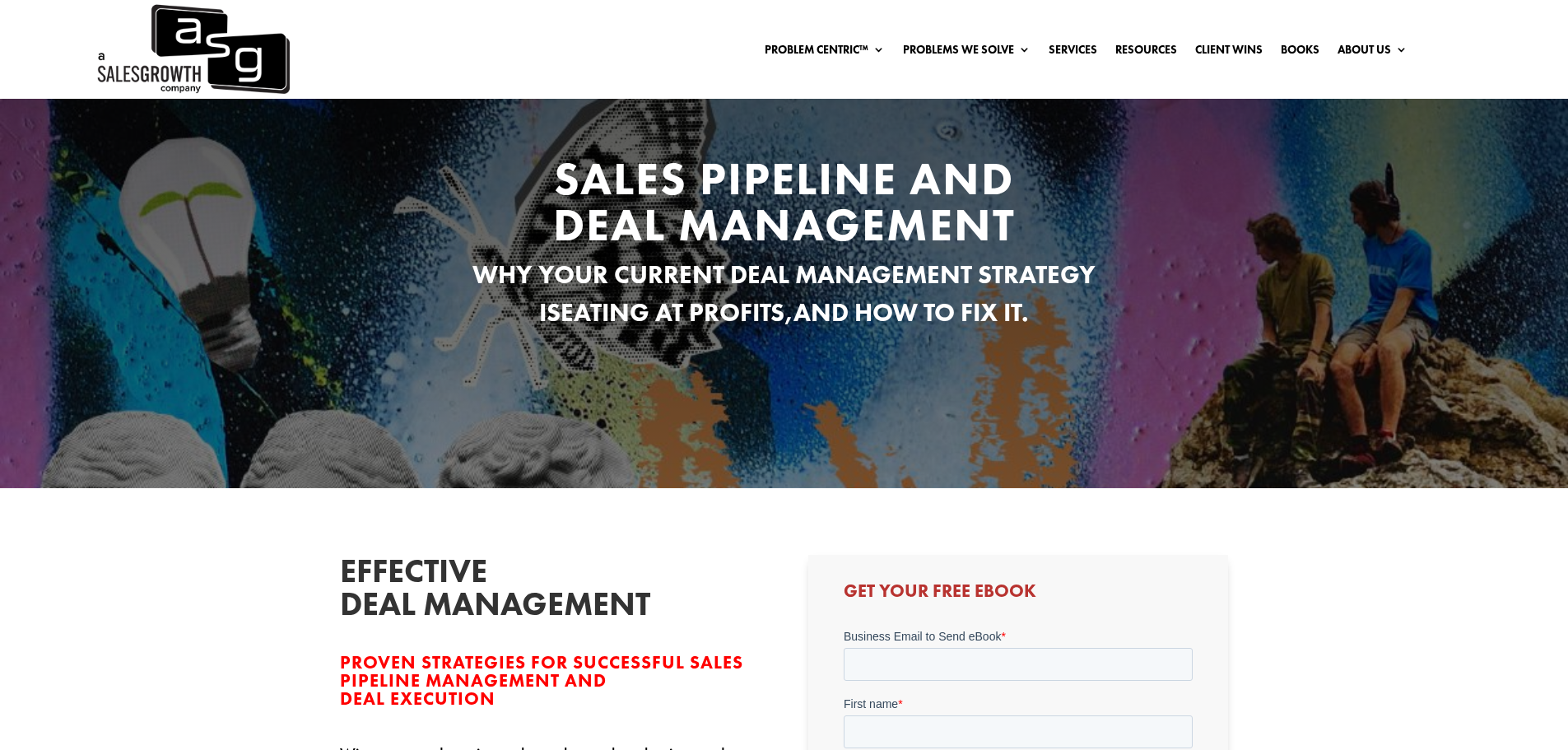
scroll to position [411, 0]
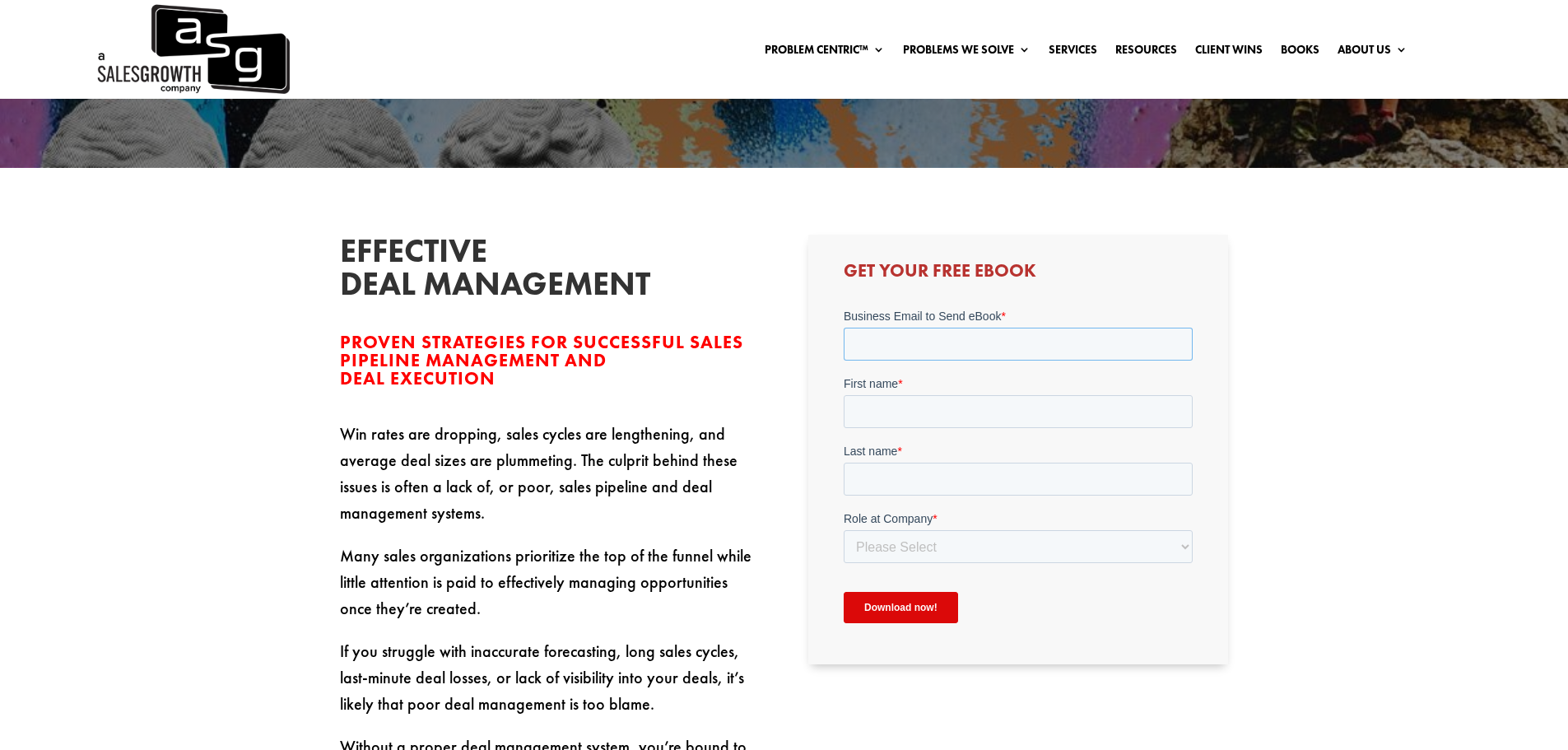
click at [935, 341] on input "Business Email to Send eBook *" at bounding box center [1018, 343] width 349 height 33
type input "eric.pearcy@fordhealth.com.au"
click at [941, 414] on input "First name *" at bounding box center [1018, 411] width 349 height 33
type input "Eric"
click at [940, 481] on input "Last name *" at bounding box center [1018, 479] width 349 height 33
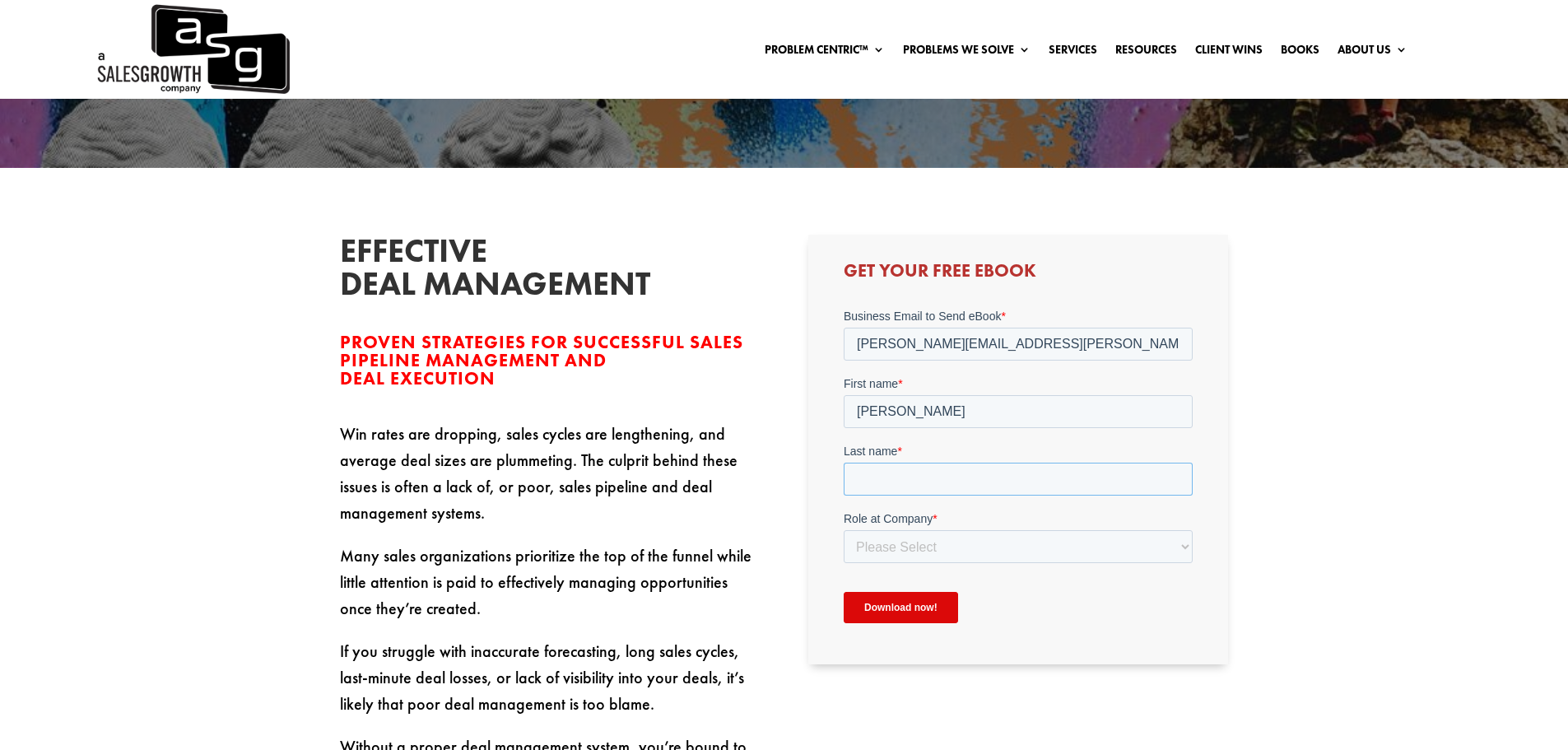
type input "Pearcy"
drag, startPoint x: 941, startPoint y: 495, endPoint x: 928, endPoint y: 548, distance: 54.6
click at [928, 548] on select "Please Select C-Level (CRO, CSO, etc) Senior Leadership (VP of Sales, VP of Ena…" at bounding box center [1018, 546] width 349 height 33
select select "Senior Leadership (VP of Sales, VP of Enablement, etc)"
click at [844, 530] on select "Please Select C-Level (CRO, CSO, etc) Senior Leadership (VP of Sales, VP of Ena…" at bounding box center [1018, 546] width 349 height 33
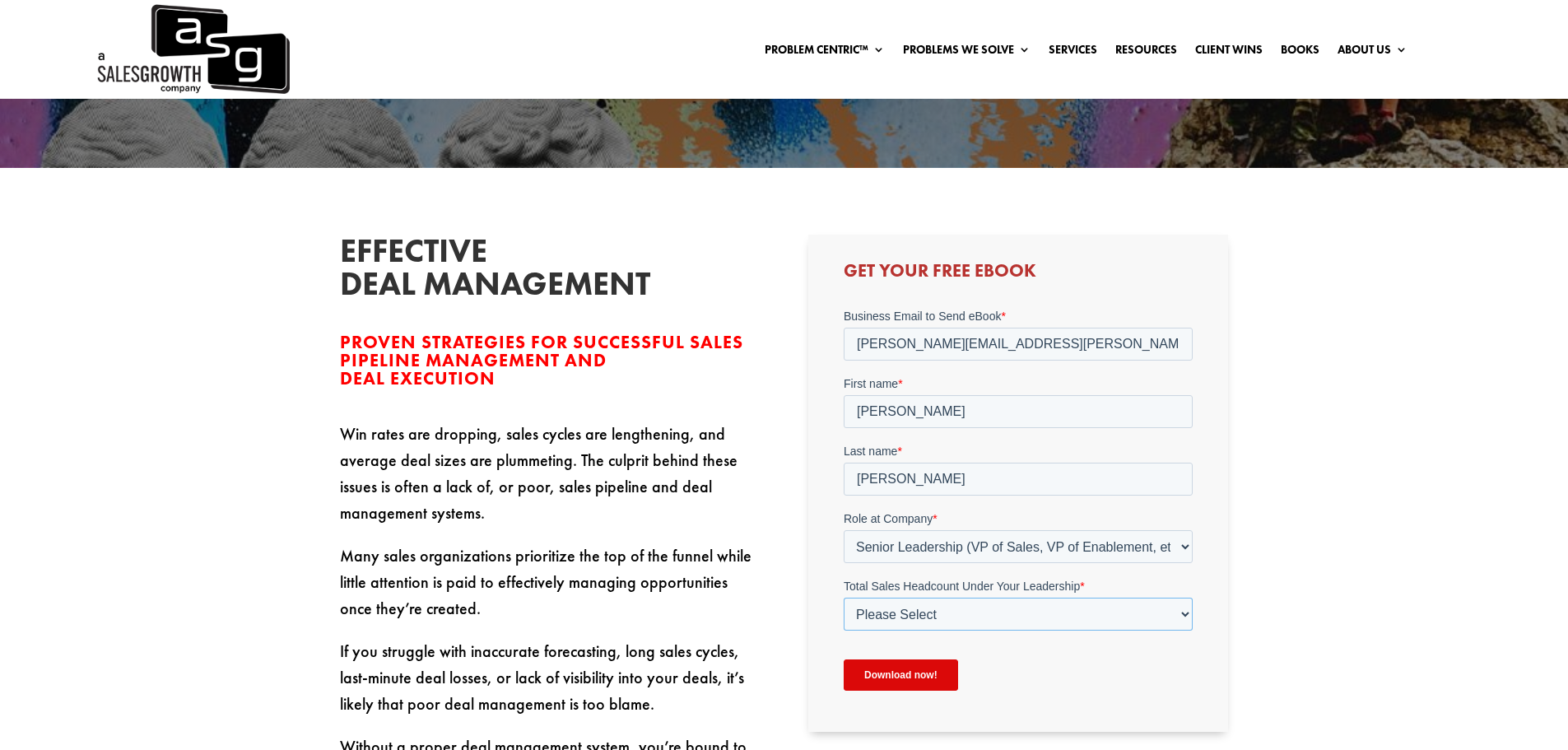
click at [913, 612] on select "Please Select Just Me 1-9 10-19 20-49 50-99 100+" at bounding box center [1018, 614] width 349 height 33
click at [844, 598] on select "Please Select Just Me 1-9 10-19 20-49 50-99 100+" at bounding box center [1018, 614] width 349 height 33
select select "1-9"
click at [870, 672] on input "Download now!" at bounding box center [900, 674] width 114 height 31
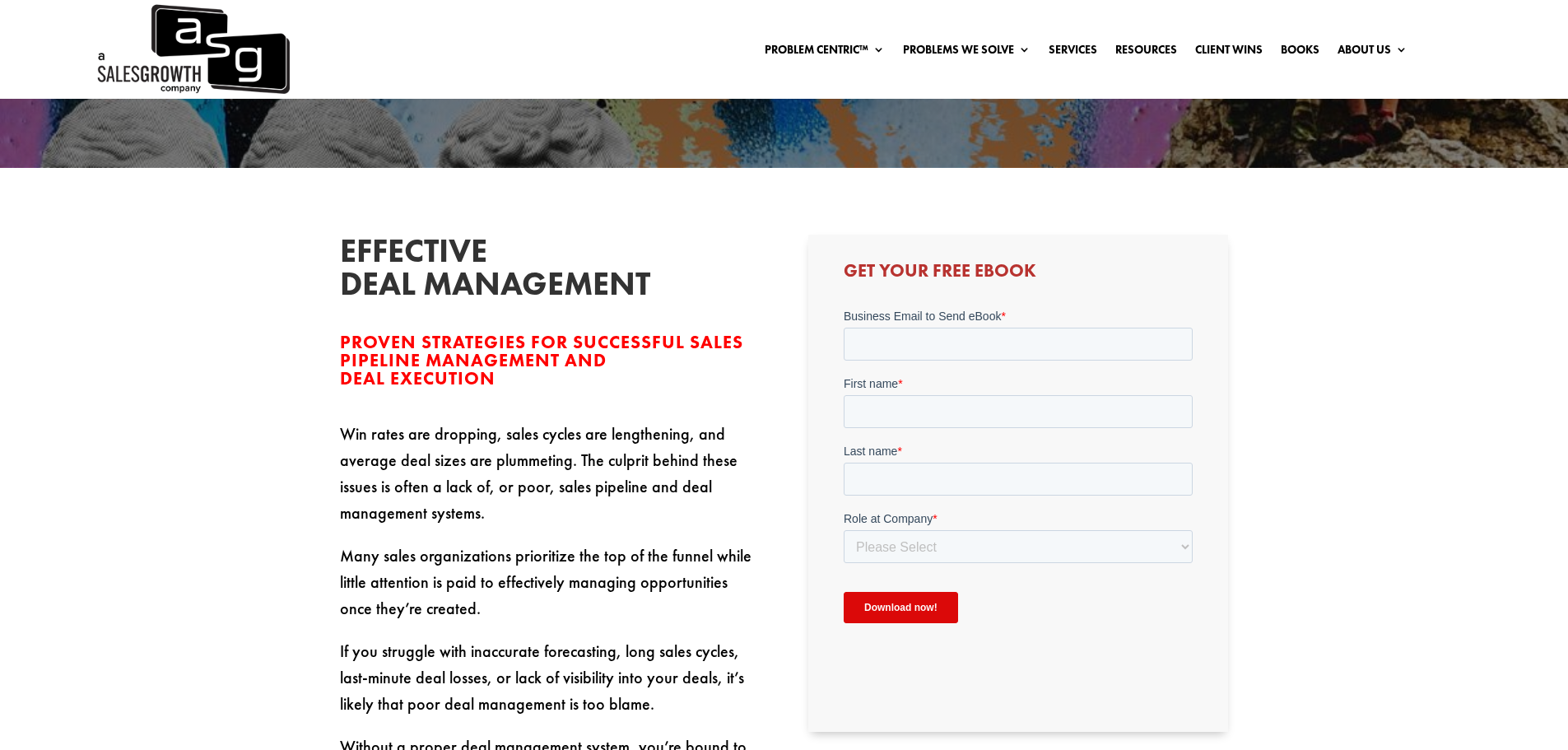
scroll to position [0, 0]
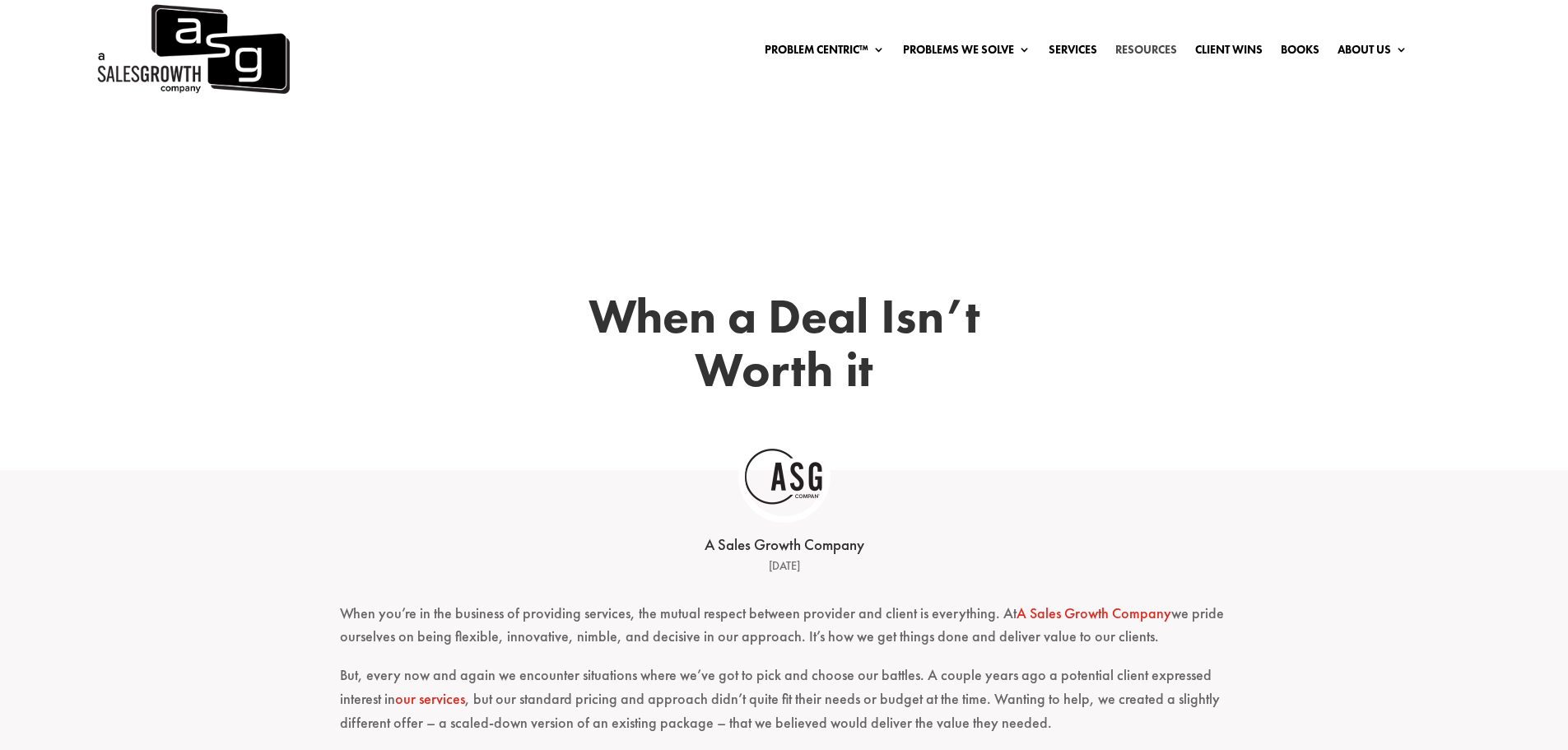
click at [1124, 44] on link "Resources" at bounding box center [1145, 52] width 61 height 18
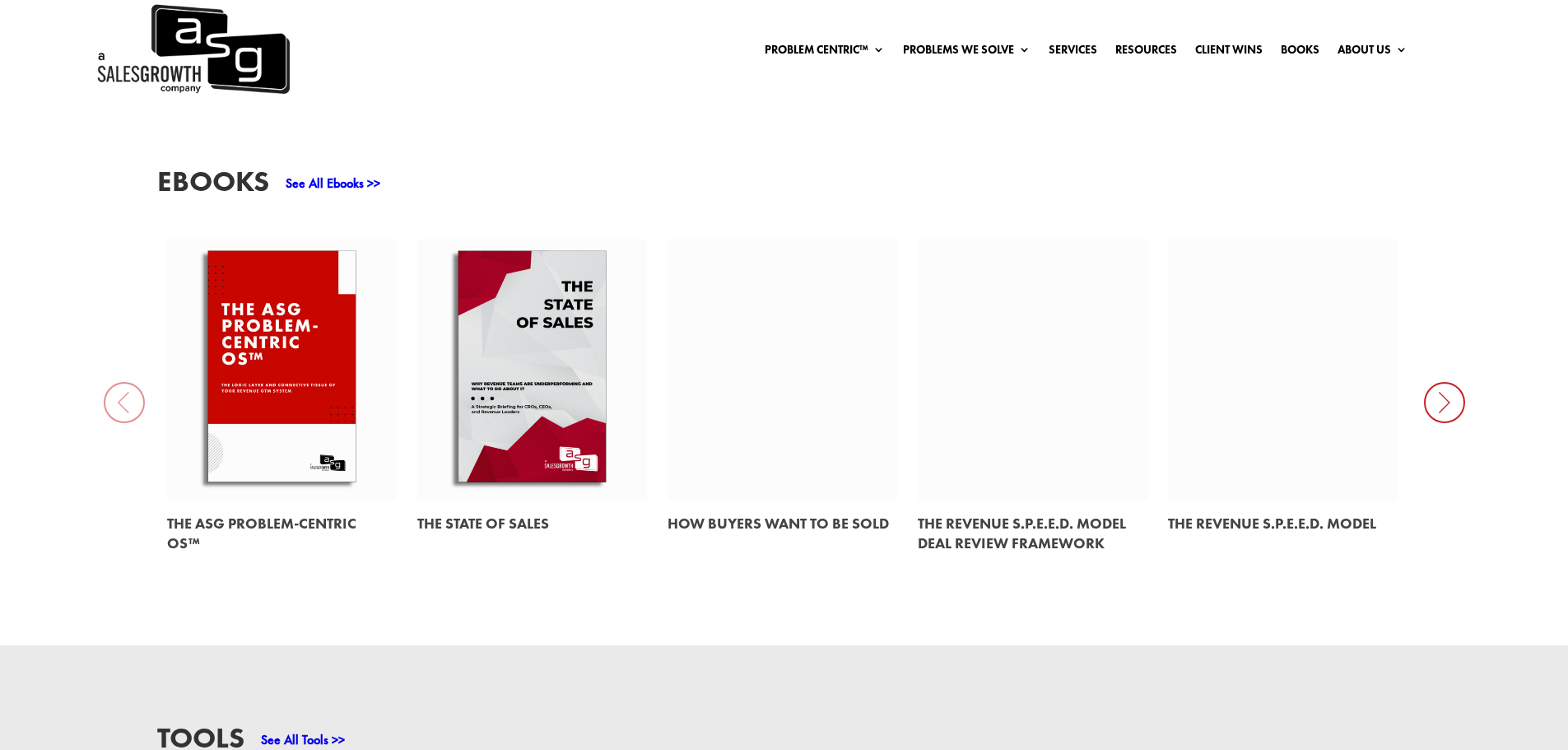
scroll to position [823, 0]
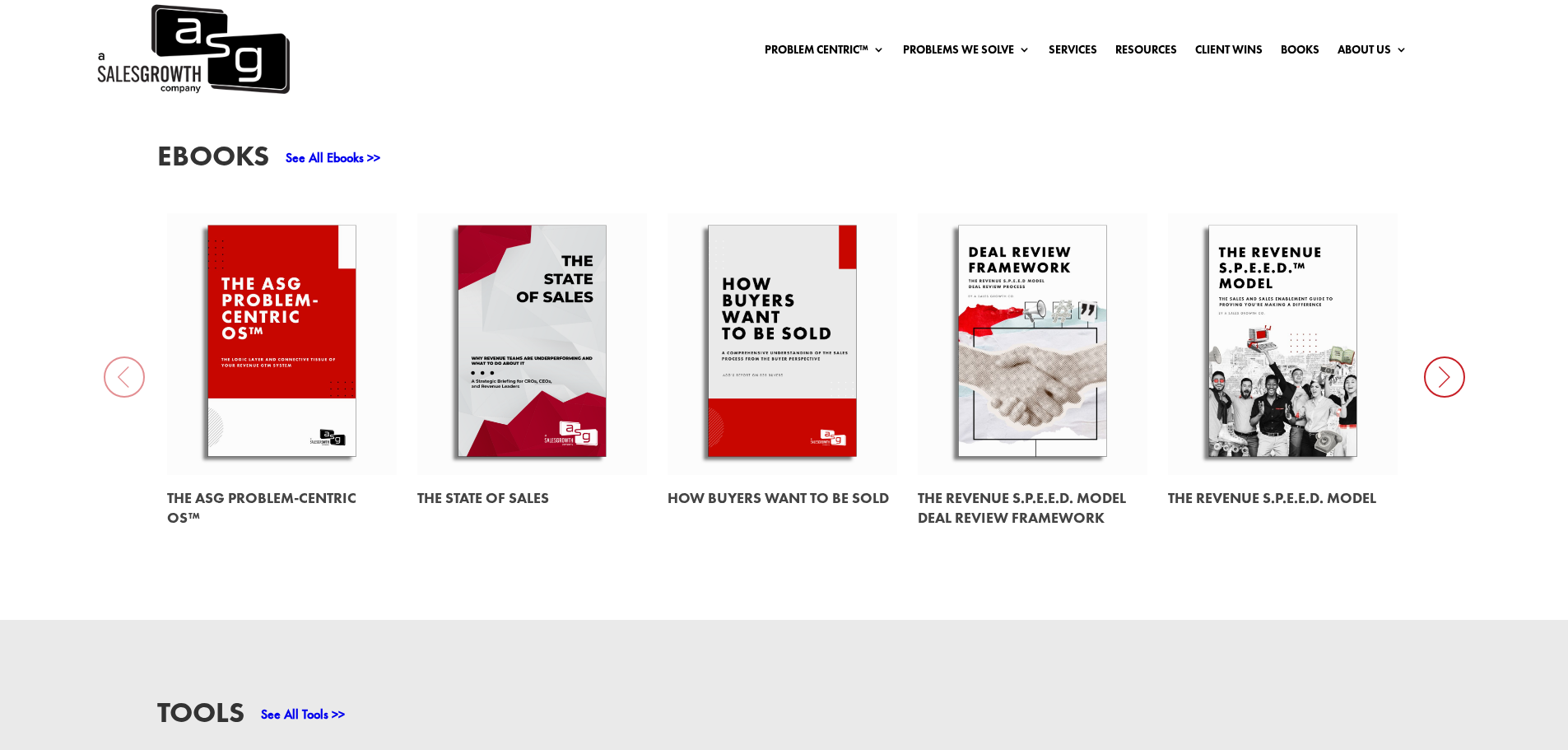
click at [1440, 376] on icon at bounding box center [1444, 377] width 42 height 42
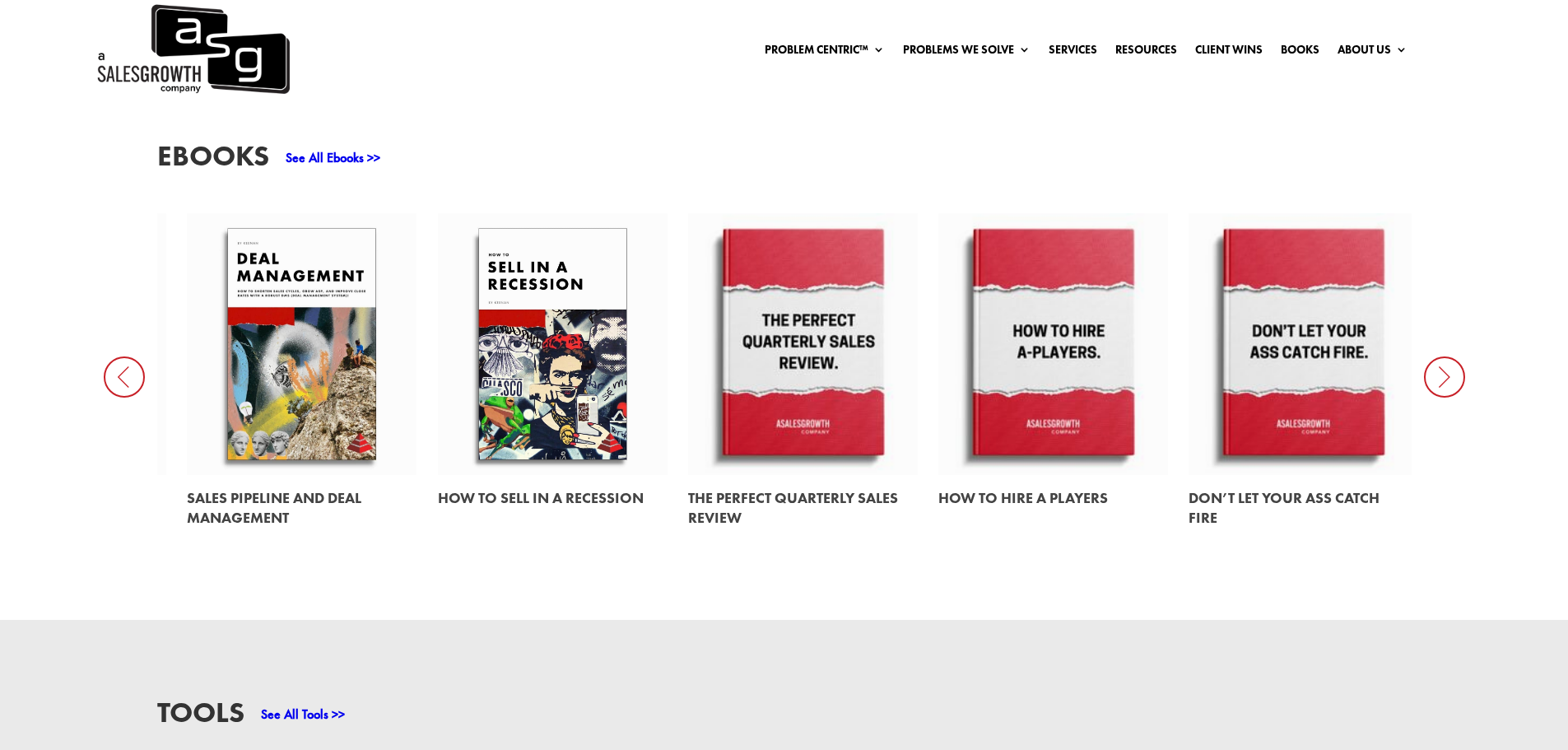
click at [1440, 376] on icon at bounding box center [1444, 377] width 42 height 42
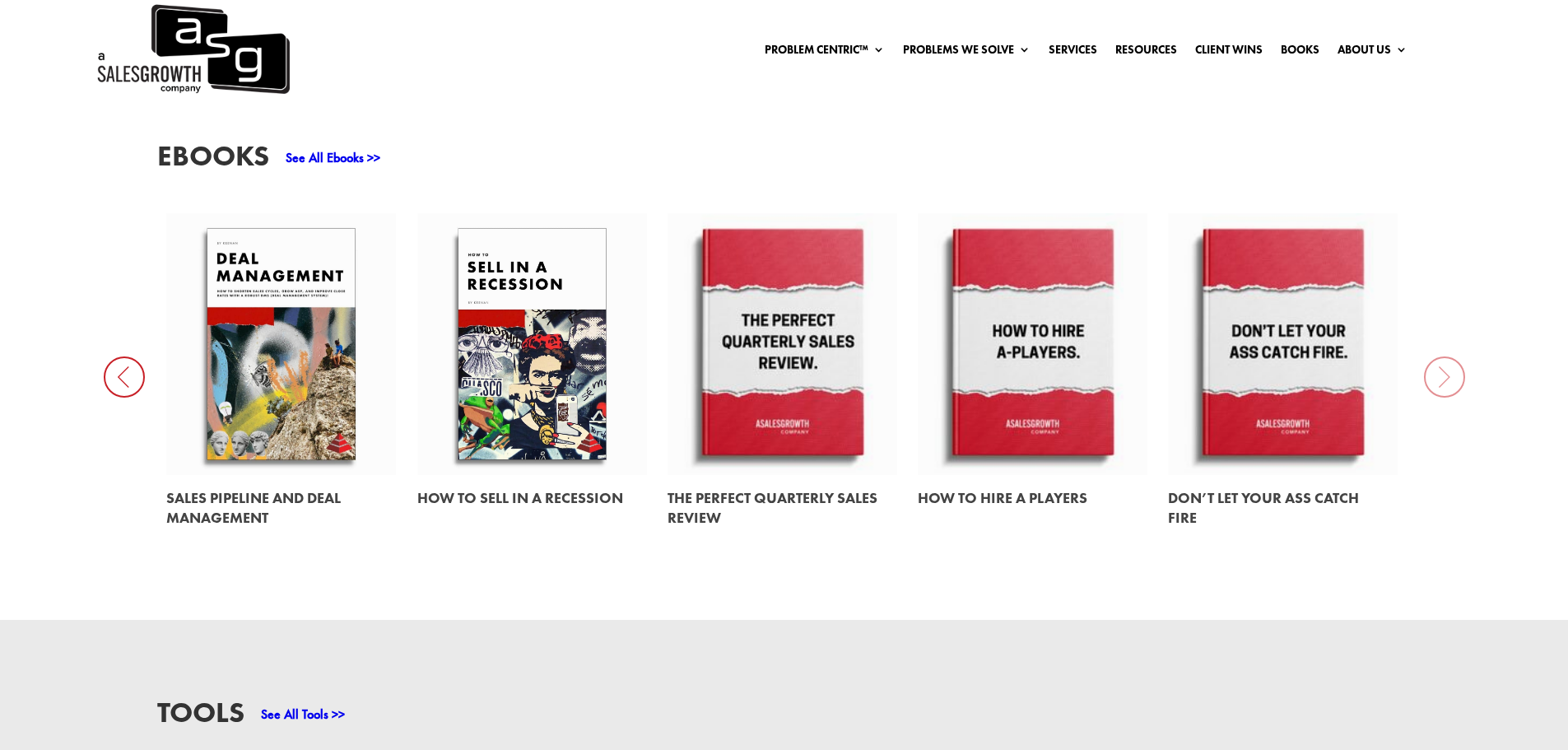
click at [1445, 381] on div "EBooks See All Ebooks >> The ASG Problem-Centric OS™ The State of Sales How Buy…" at bounding box center [784, 341] width 1568 height 556
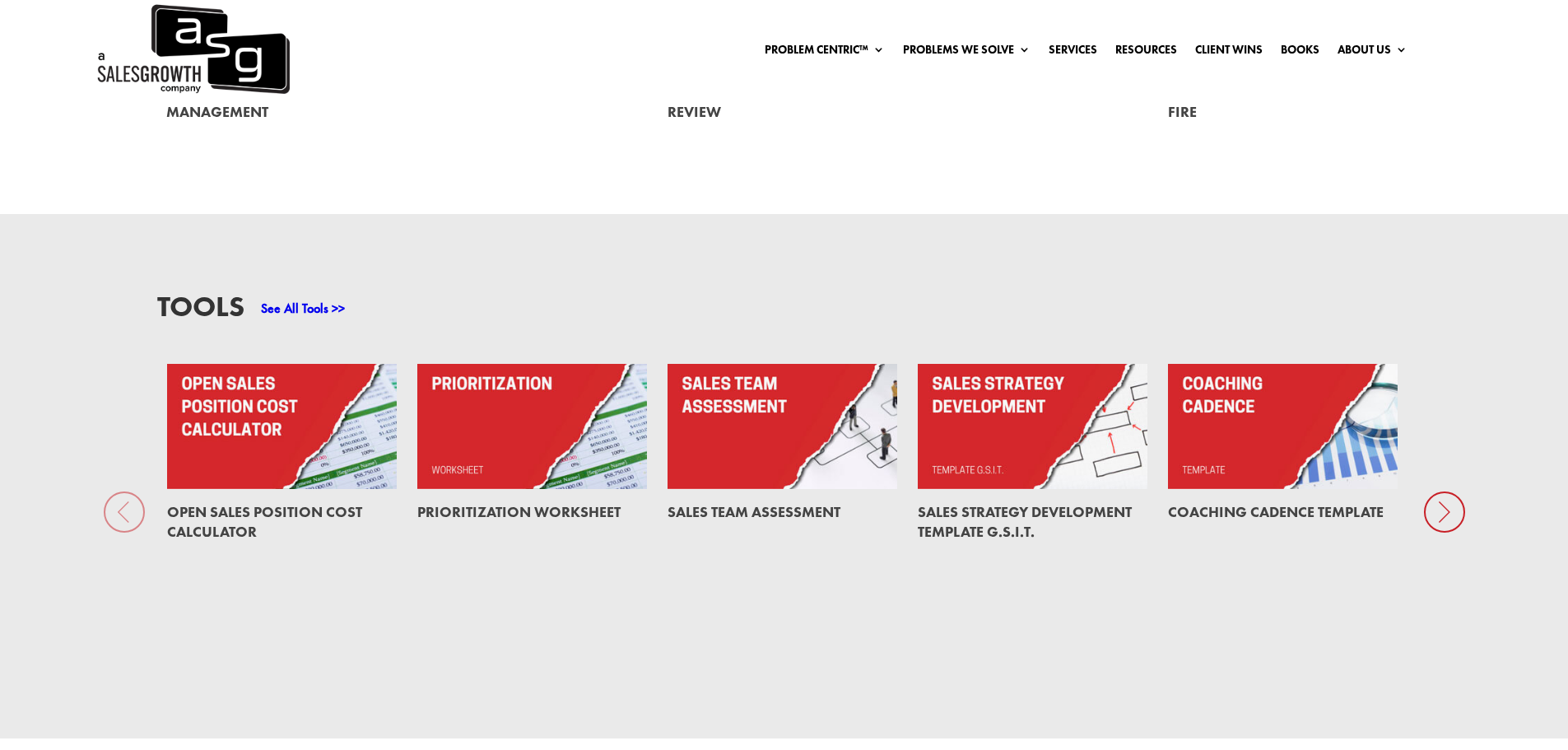
scroll to position [1234, 0]
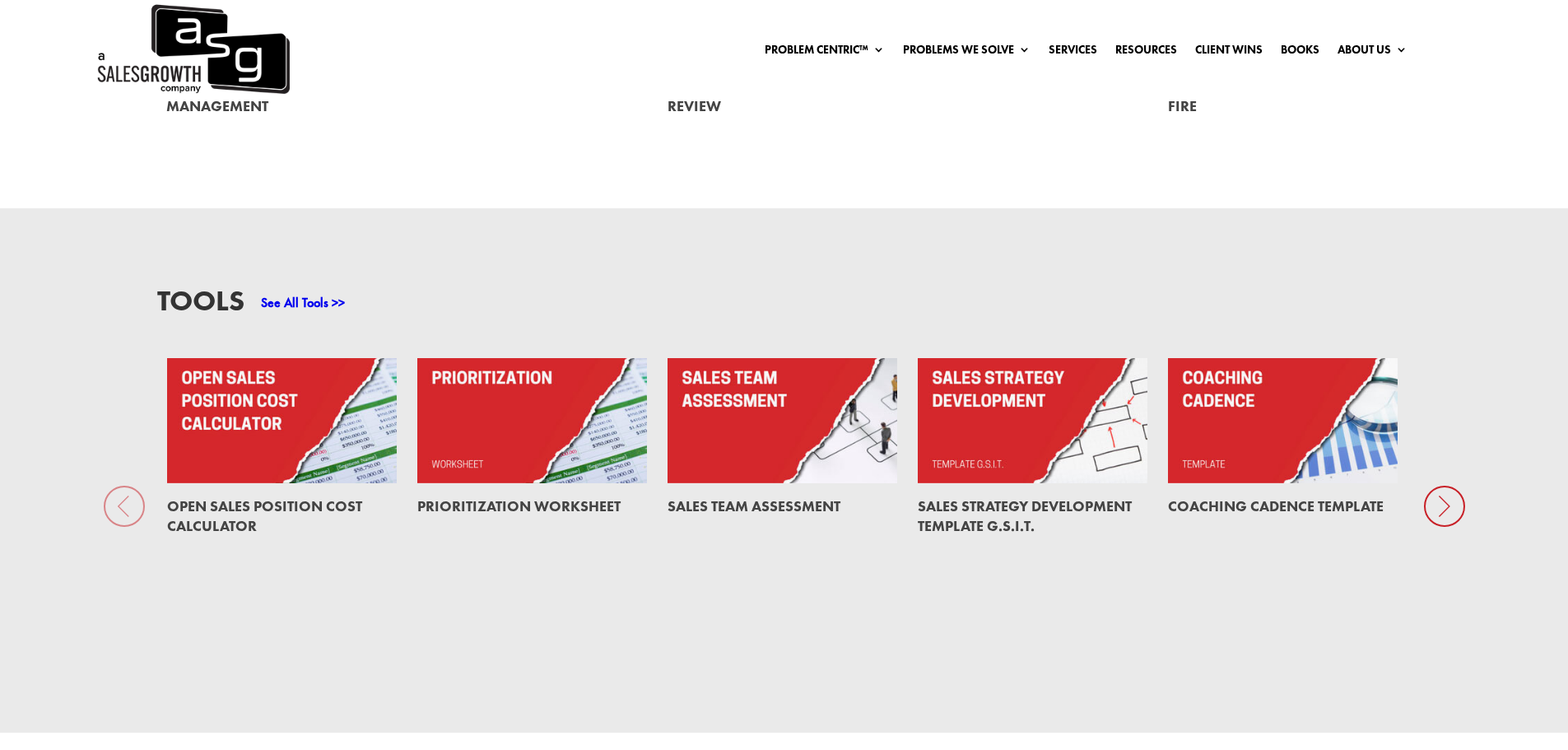
click at [1444, 506] on icon at bounding box center [1444, 506] width 42 height 42
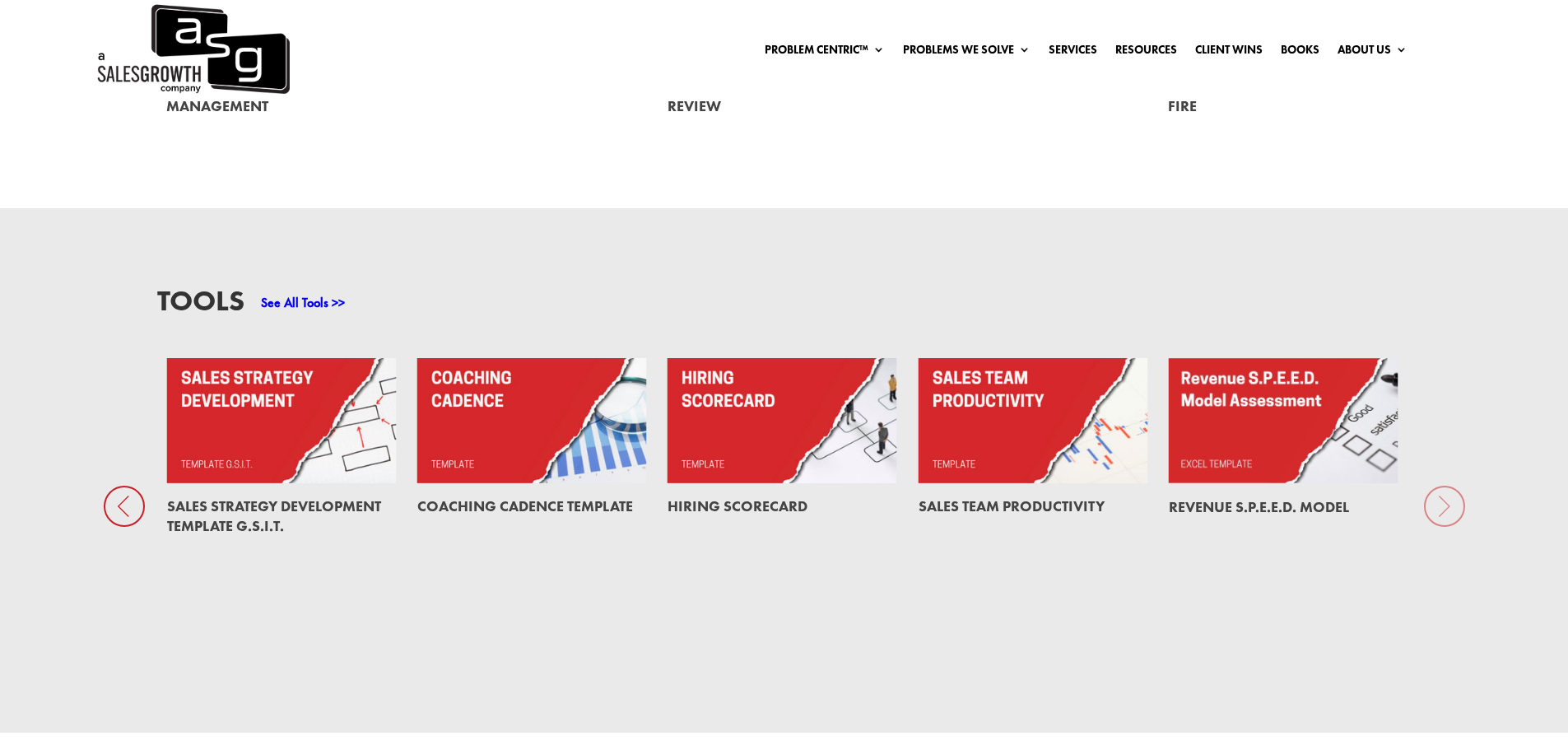
click at [1444, 506] on div "Tools See All Tools >> Open Sales Position Cost Calculator Prioritization Works…" at bounding box center [784, 470] width 1568 height 524
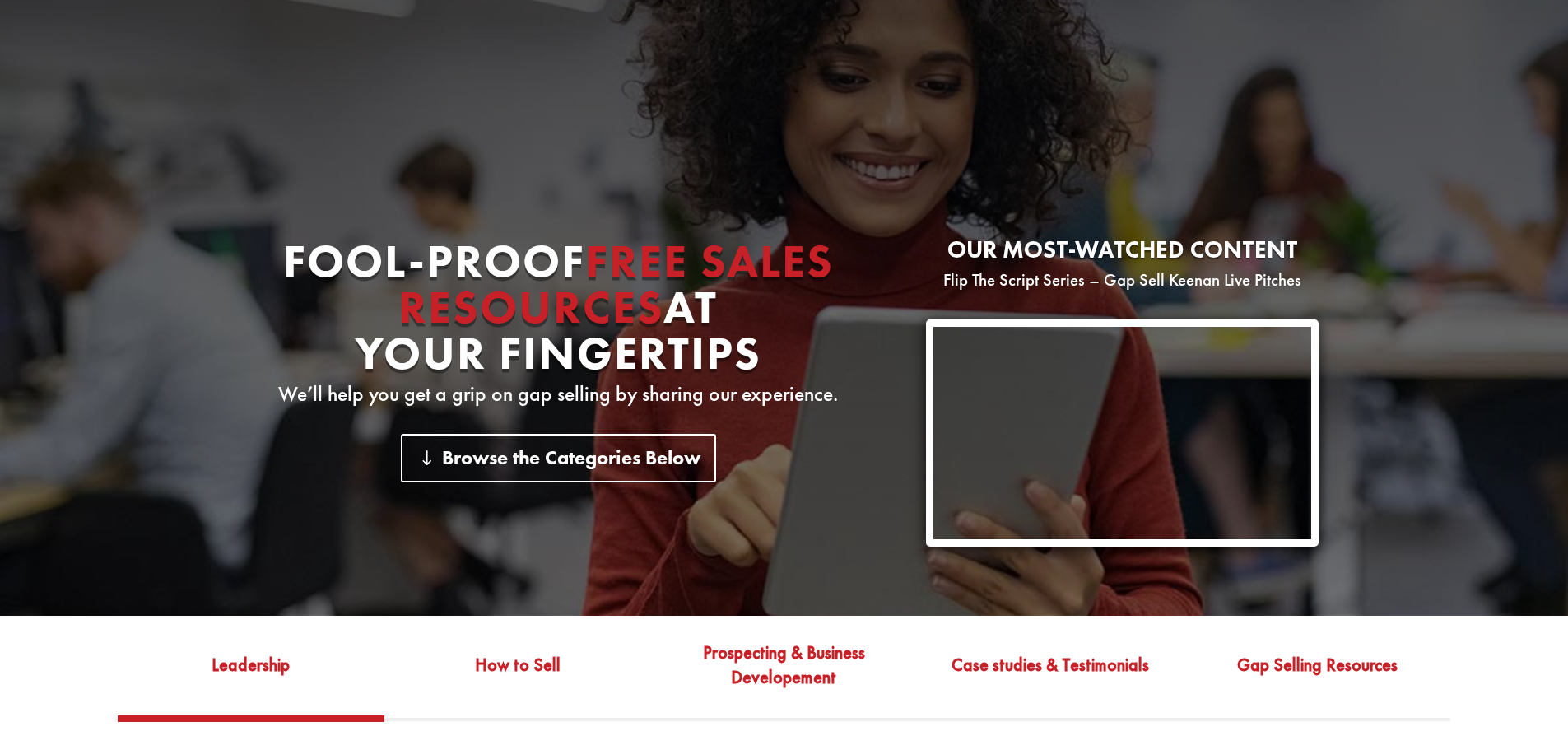
scroll to position [0, 0]
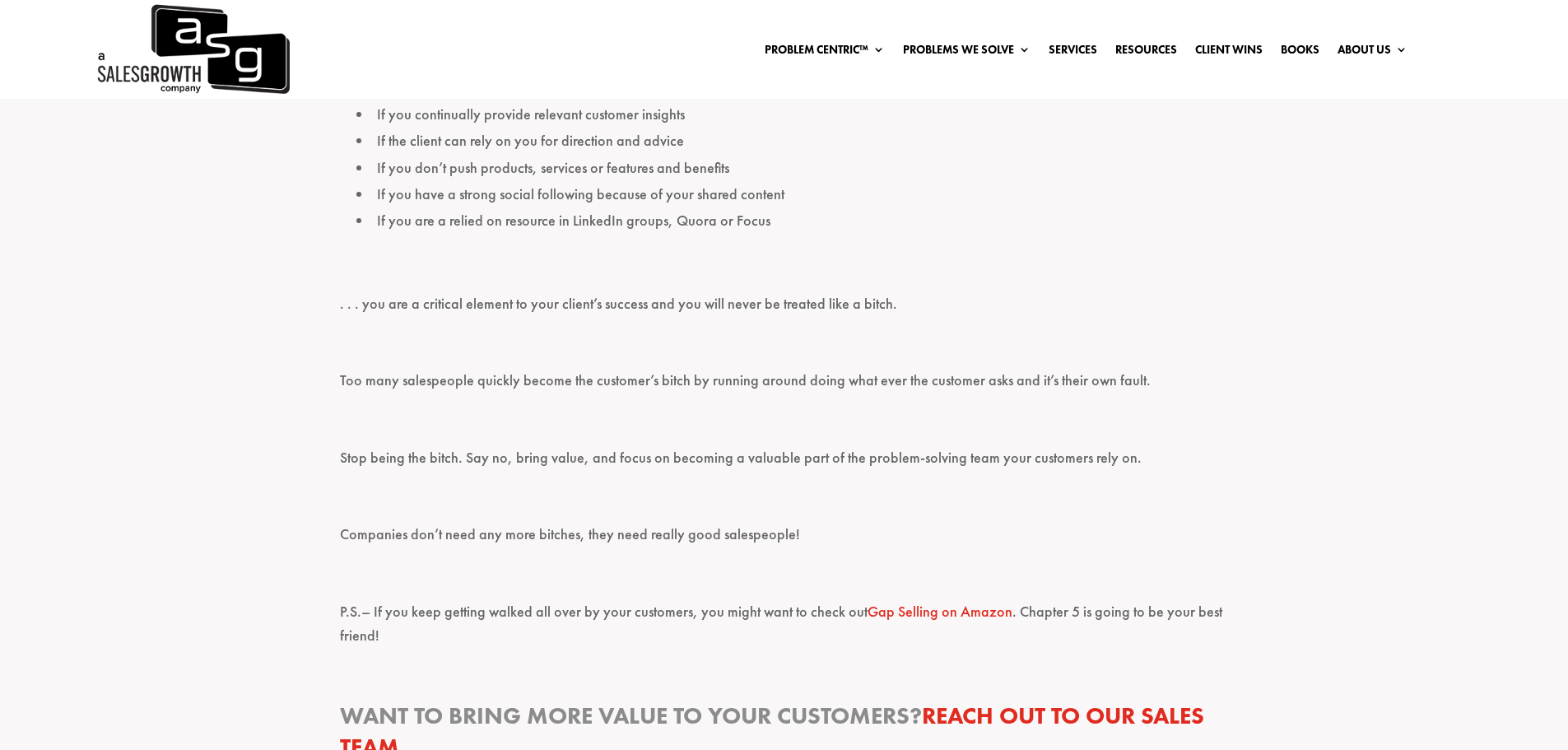
scroll to position [1234, 0]
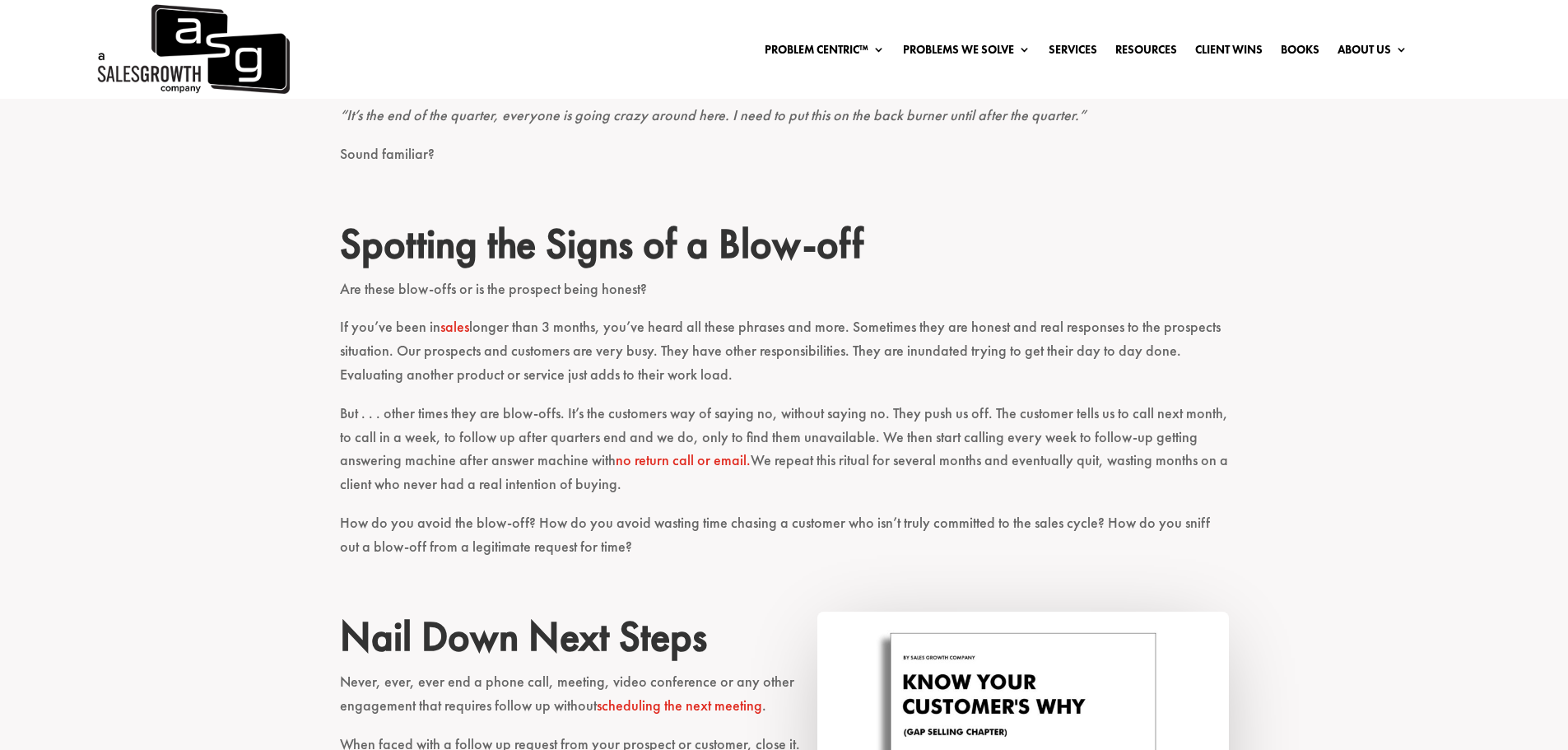
scroll to position [658, 0]
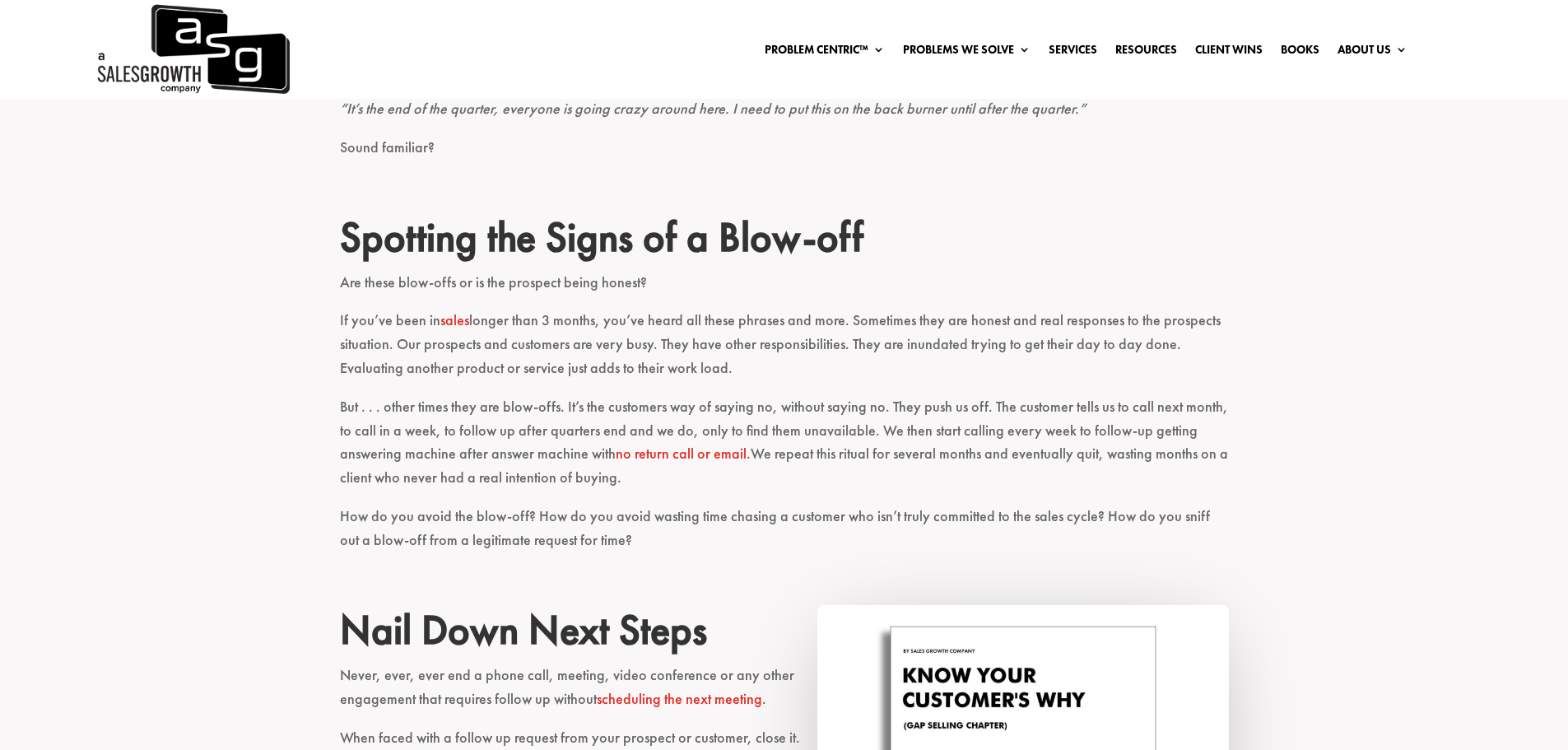
click at [1413, 396] on div "Thanks Jen, I have received the information, I just haven’t had the time to tak…" at bounding box center [784, 638] width 1568 height 1437
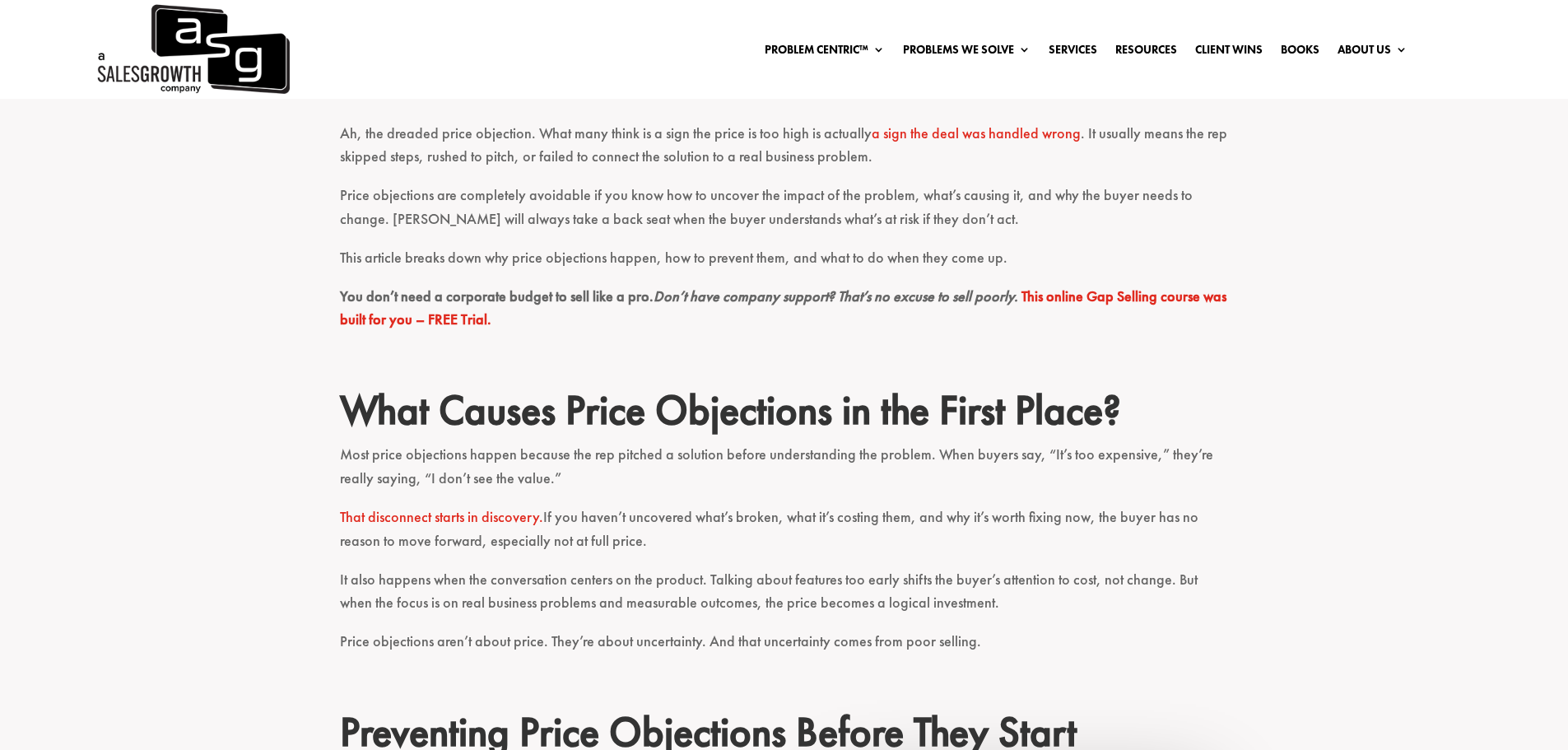
scroll to position [494, 0]
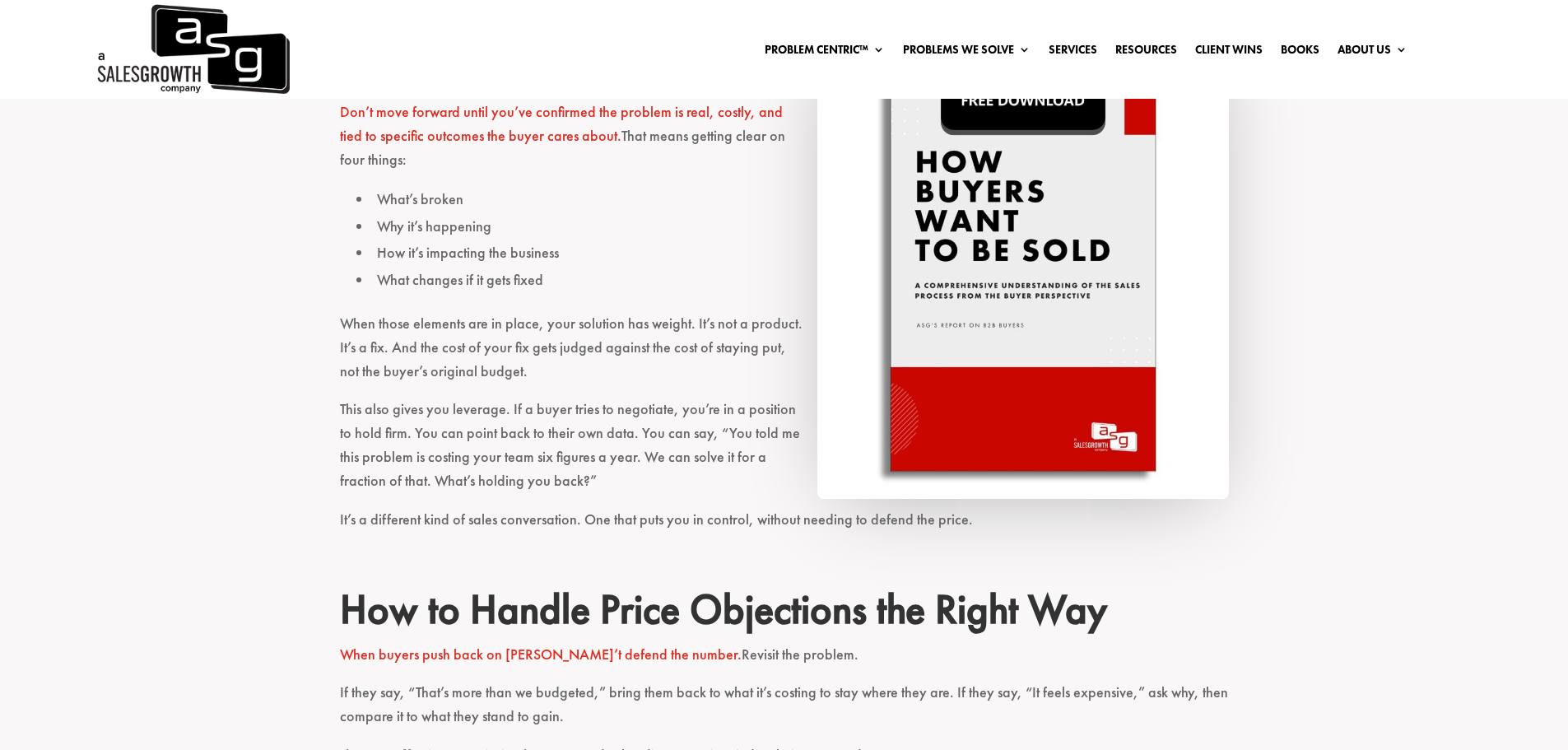
scroll to position [1234, 0]
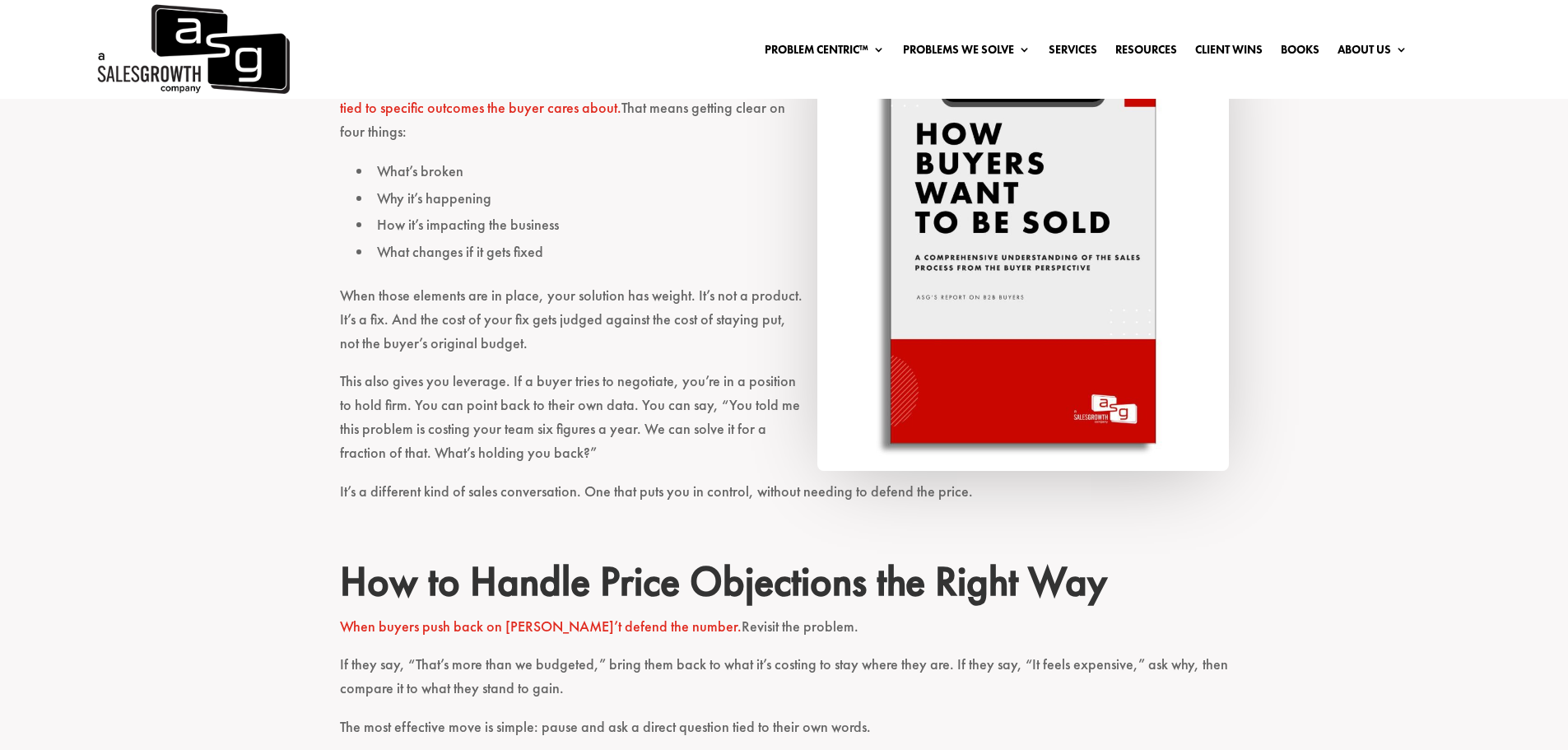
click at [1094, 200] on img at bounding box center [1022, 236] width 411 height 469
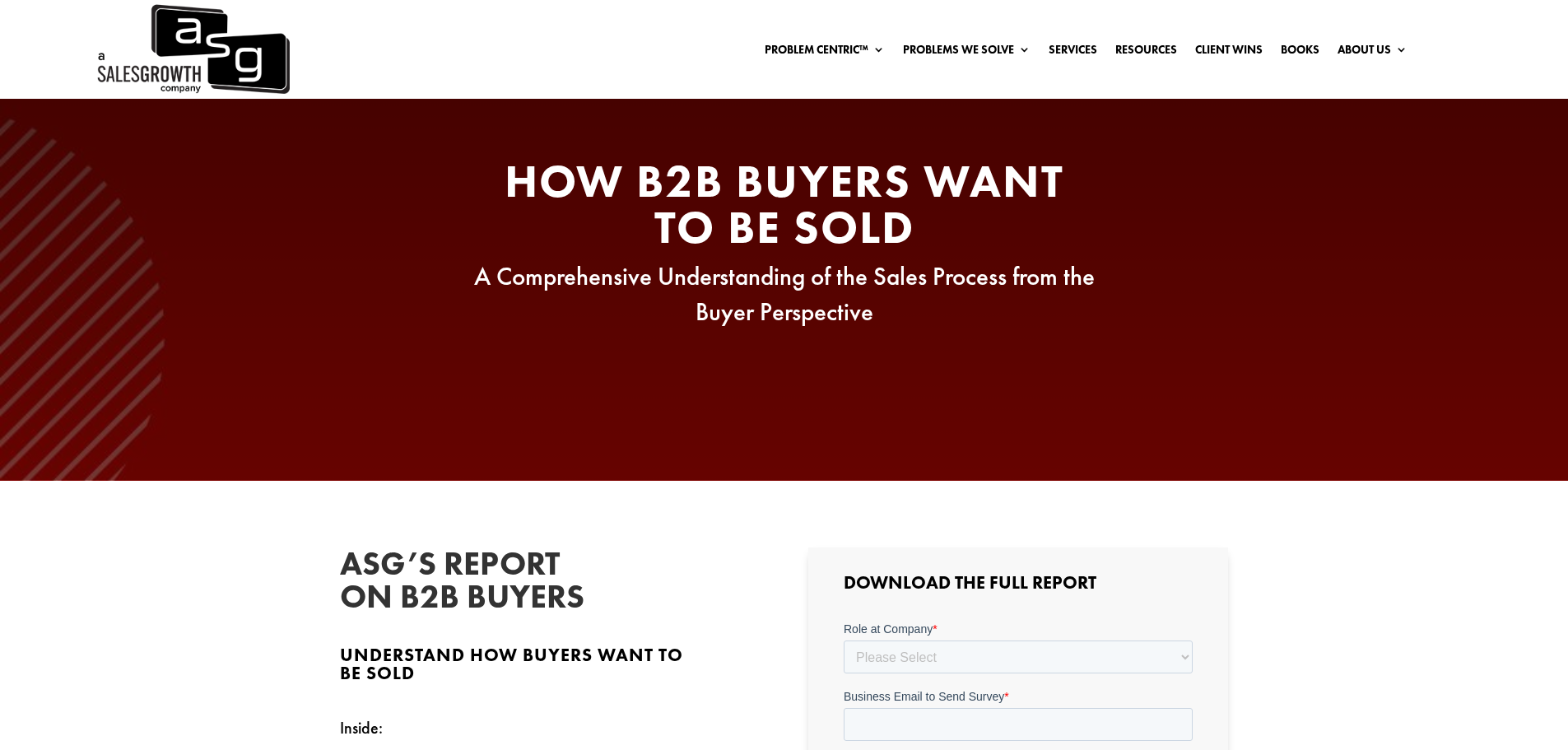
scroll to position [329, 0]
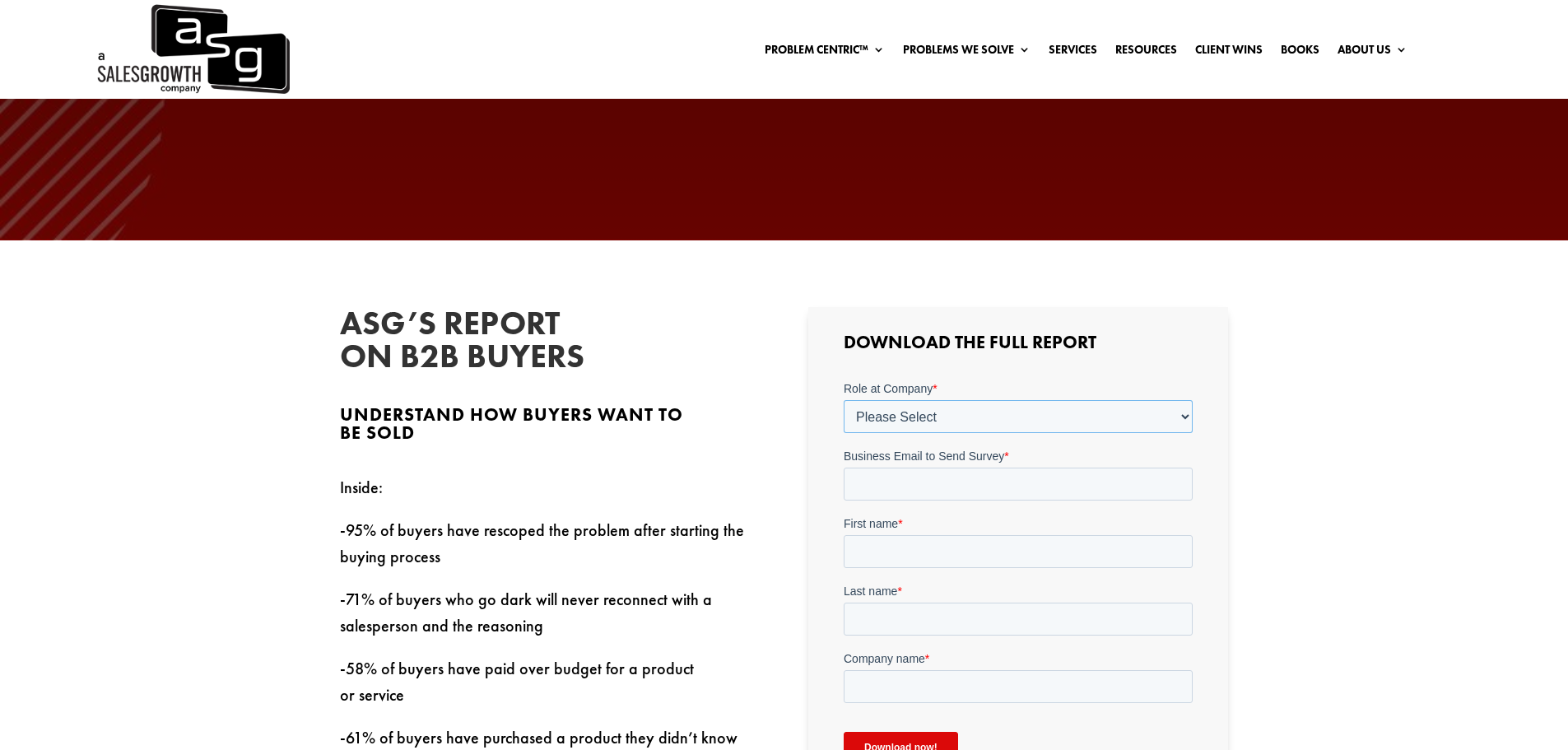
click at [983, 420] on select "Please Select C-Level (CRO, CSO, etc) Senior Leadership (VP of Sales, VP of Ena…" at bounding box center [1018, 416] width 349 height 33
select select "Senior Leadership (VP of Sales, VP of Enablement, etc)"
click at [844, 400] on select "Please Select C-Level (CRO, CSO, etc) Senior Leadership (VP of Sales, VP of Ena…" at bounding box center [1018, 416] width 349 height 33
click at [944, 491] on select "Please Select Just Me 1-9 [PHONE_NUMBER] [PHONE_NUMBER]+" at bounding box center [1018, 483] width 349 height 33
select select "1-9"
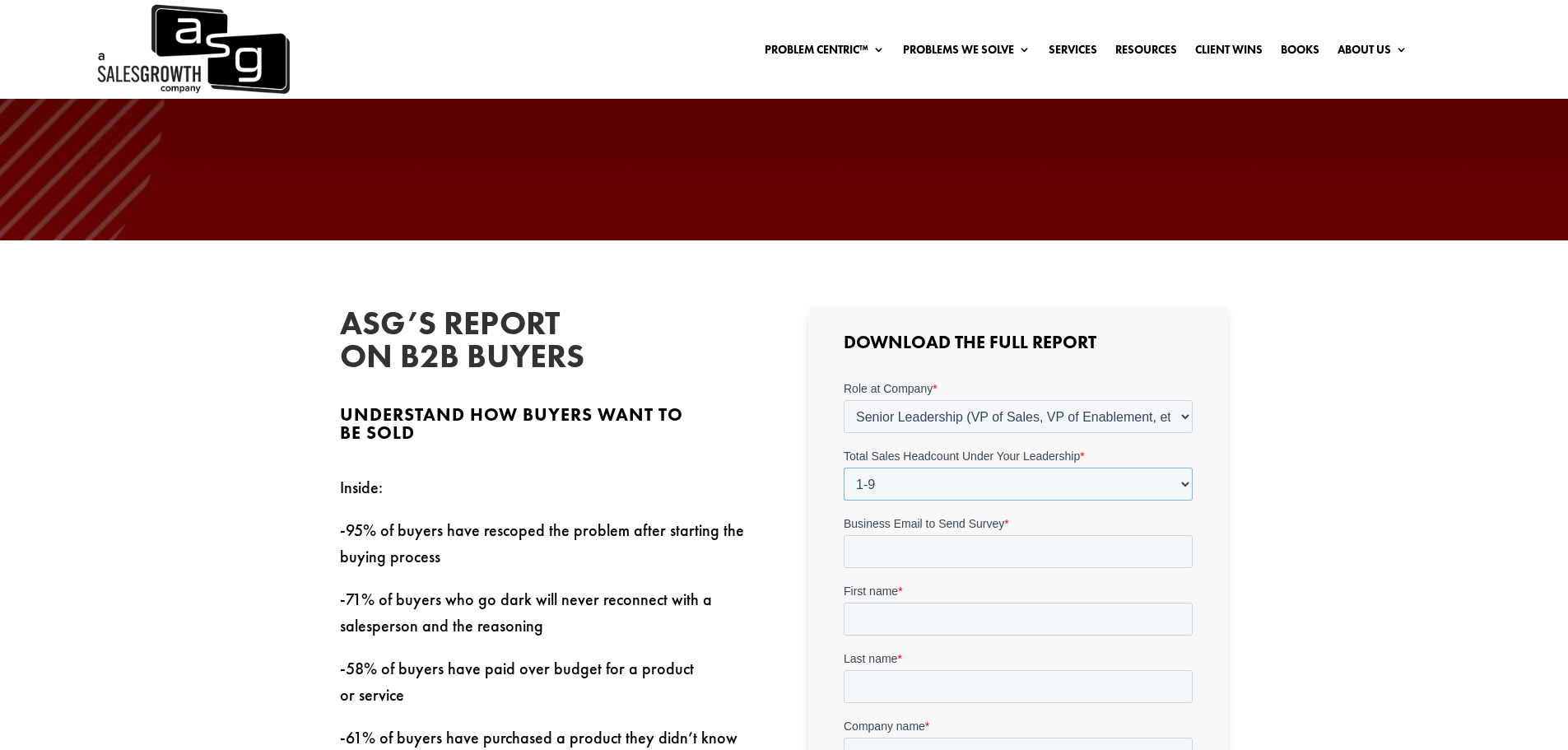
click at [844, 467] on select "Please Select Just Me 1-9 [PHONE_NUMBER] [PHONE_NUMBER]+" at bounding box center [1018, 483] width 349 height 33
click at [936, 558] on input "Business Email to Send Survey *" at bounding box center [1018, 551] width 349 height 33
type input "[PERSON_NAME][EMAIL_ADDRESS][PERSON_NAME][DOMAIN_NAME]"
click at [950, 624] on input "First name *" at bounding box center [1018, 619] width 349 height 33
type input "[PERSON_NAME]"
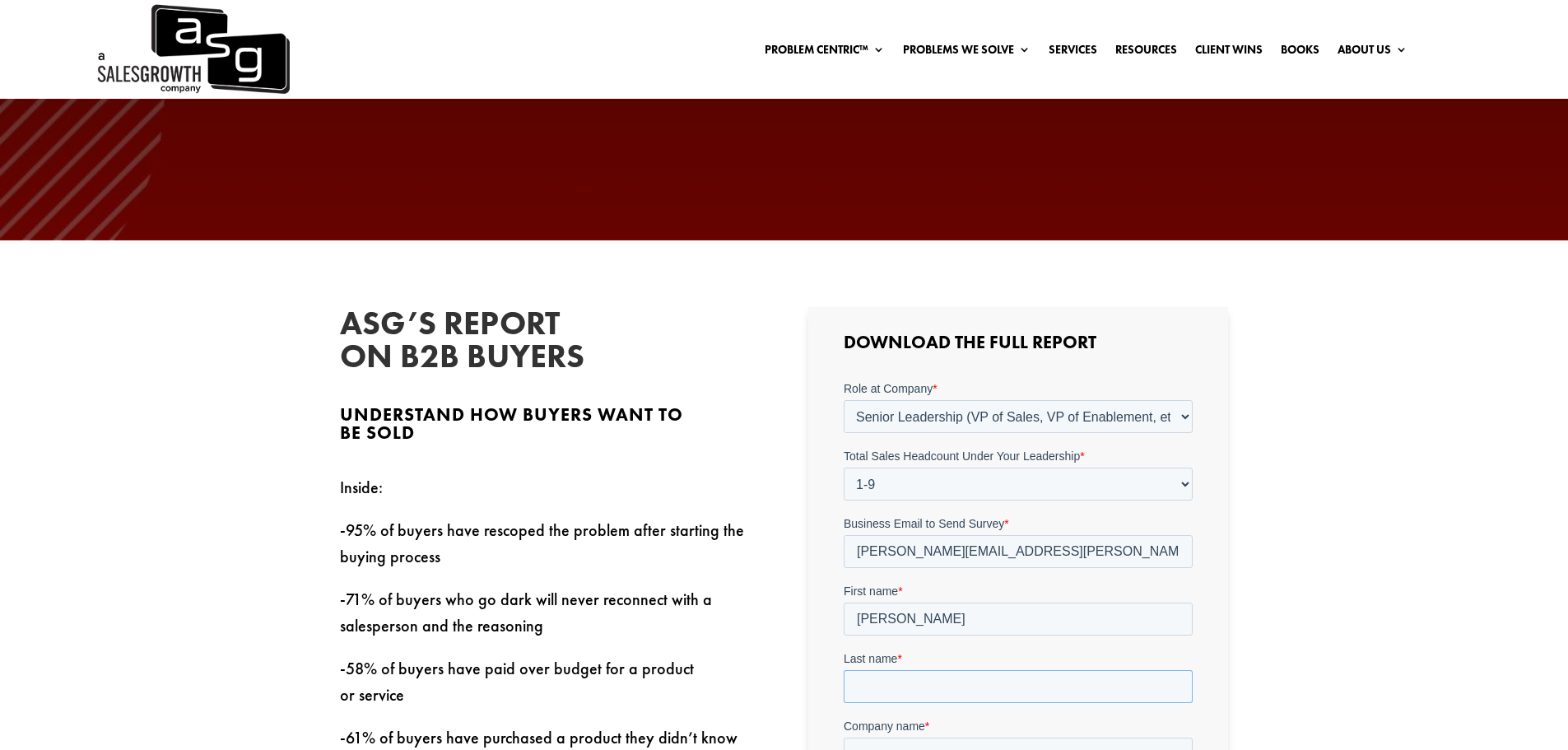
click at [928, 692] on input "Last name *" at bounding box center [1018, 686] width 349 height 33
type input "[PERSON_NAME]"
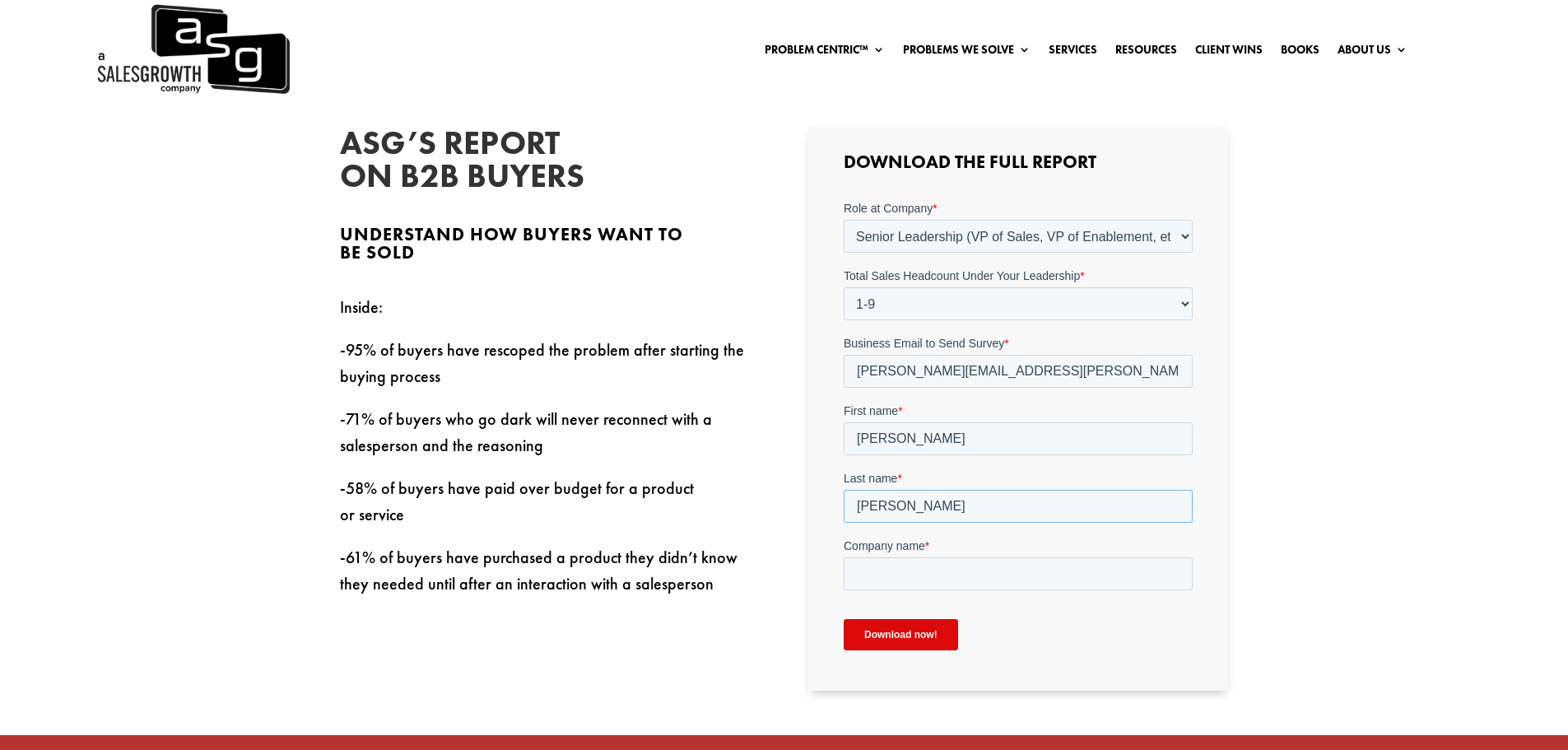
scroll to position [576, 0]
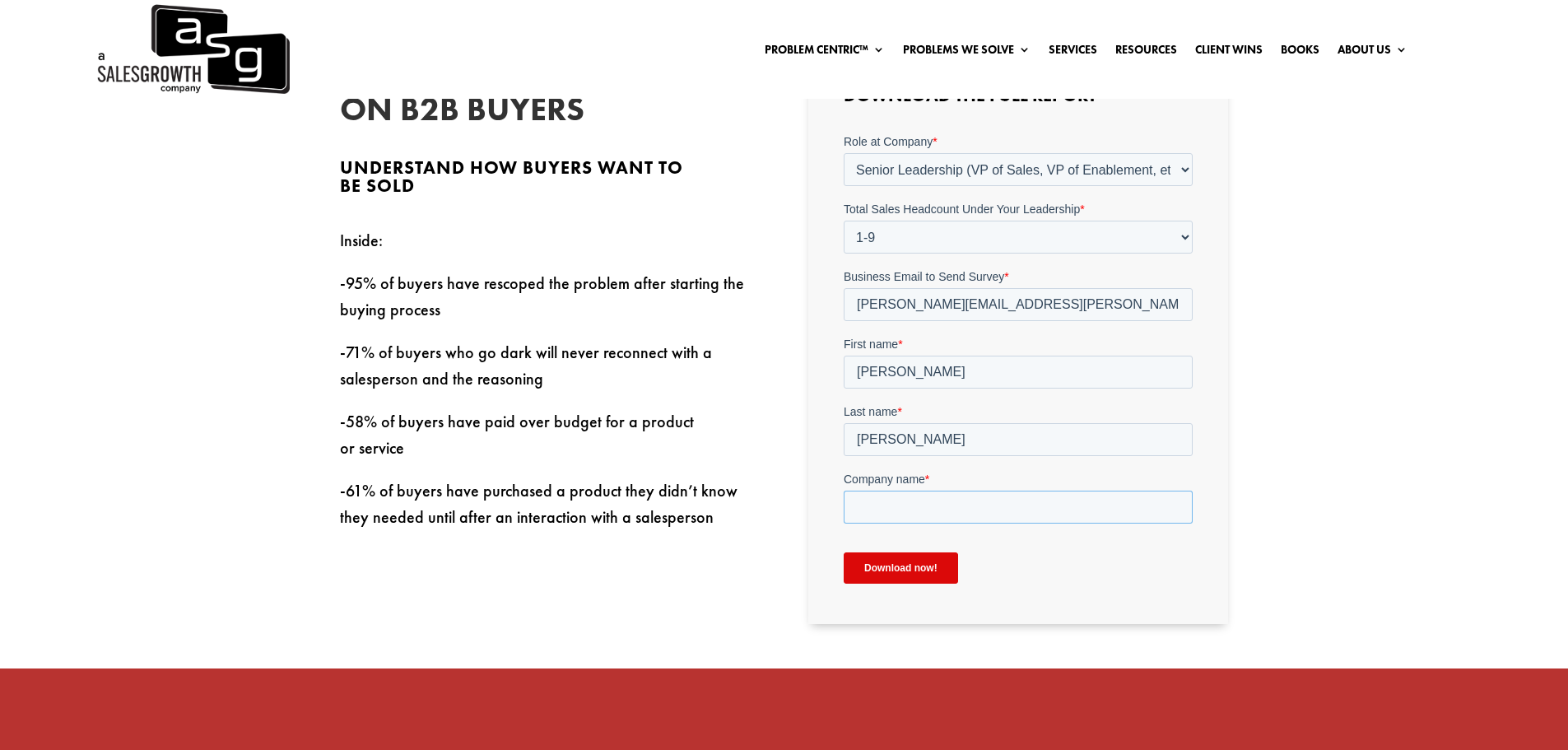
click at [960, 503] on input "Company name *" at bounding box center [1018, 507] width 349 height 33
type input "Ford Health"
click at [919, 578] on input "Download now!" at bounding box center [900, 567] width 114 height 31
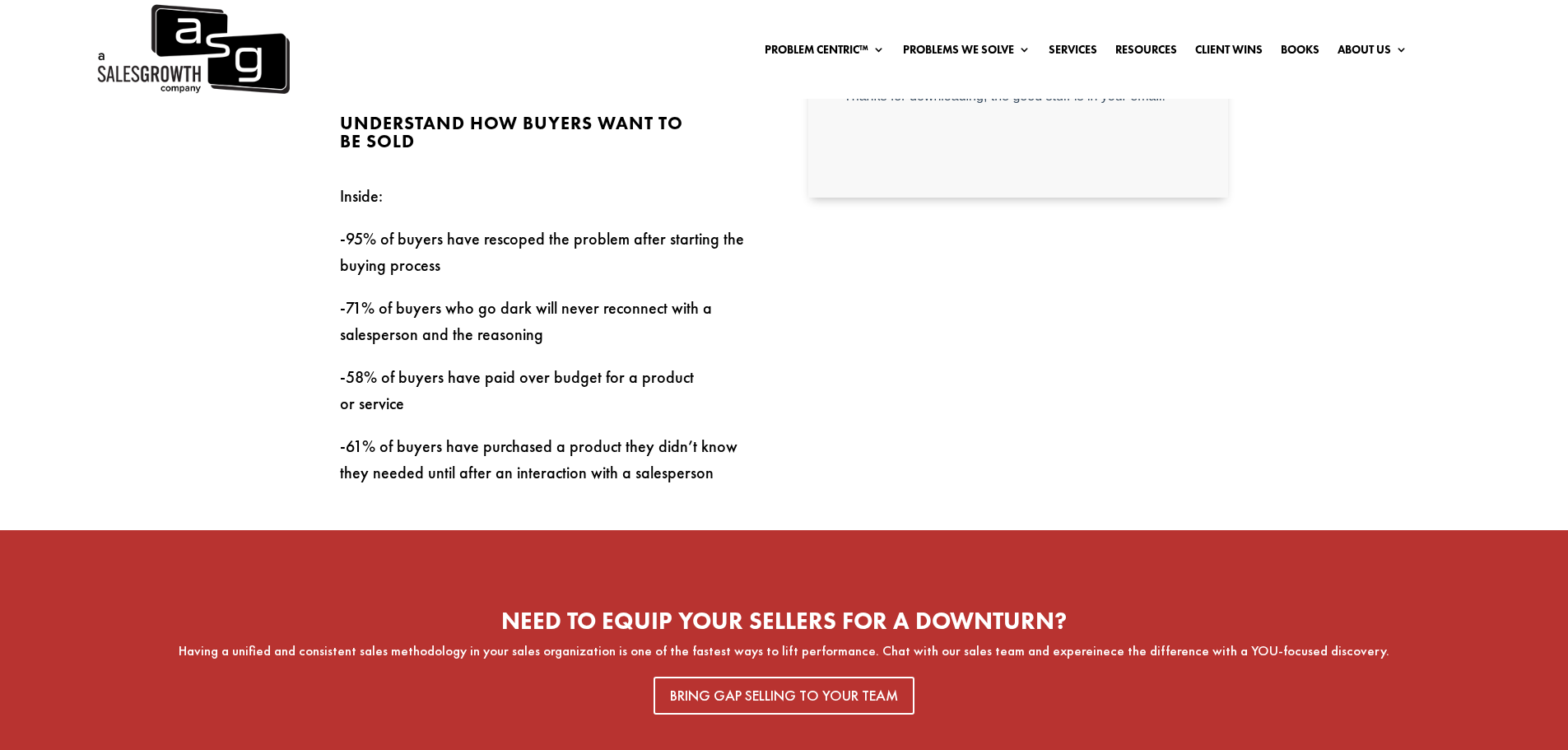
scroll to position [655, 0]
